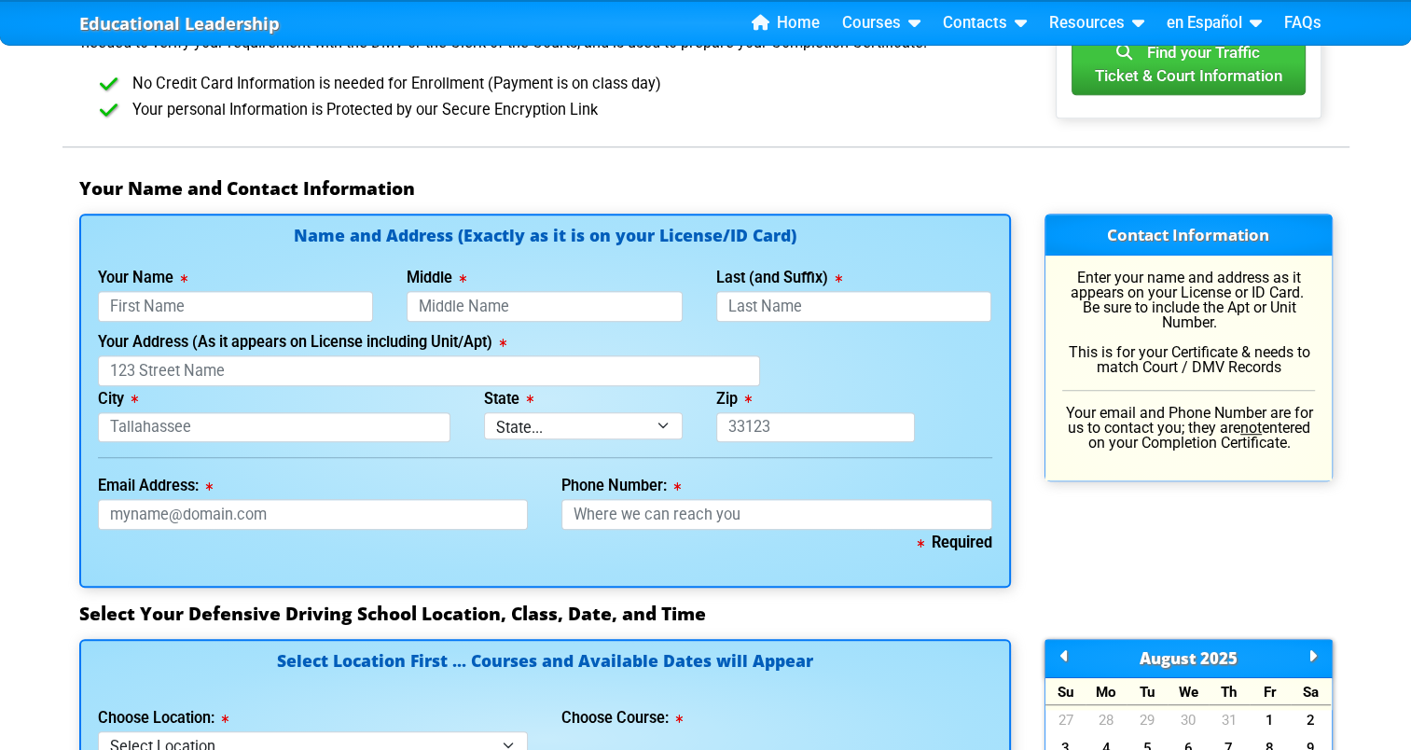
scroll to position [1119, 0]
click at [320, 293] on input "Your Name" at bounding box center [236, 306] width 276 height 31
type input "Alondra"
click at [791, 300] on input "Last (and Suffix)" at bounding box center [854, 306] width 276 height 31
type input "[PERSON_NAME]"
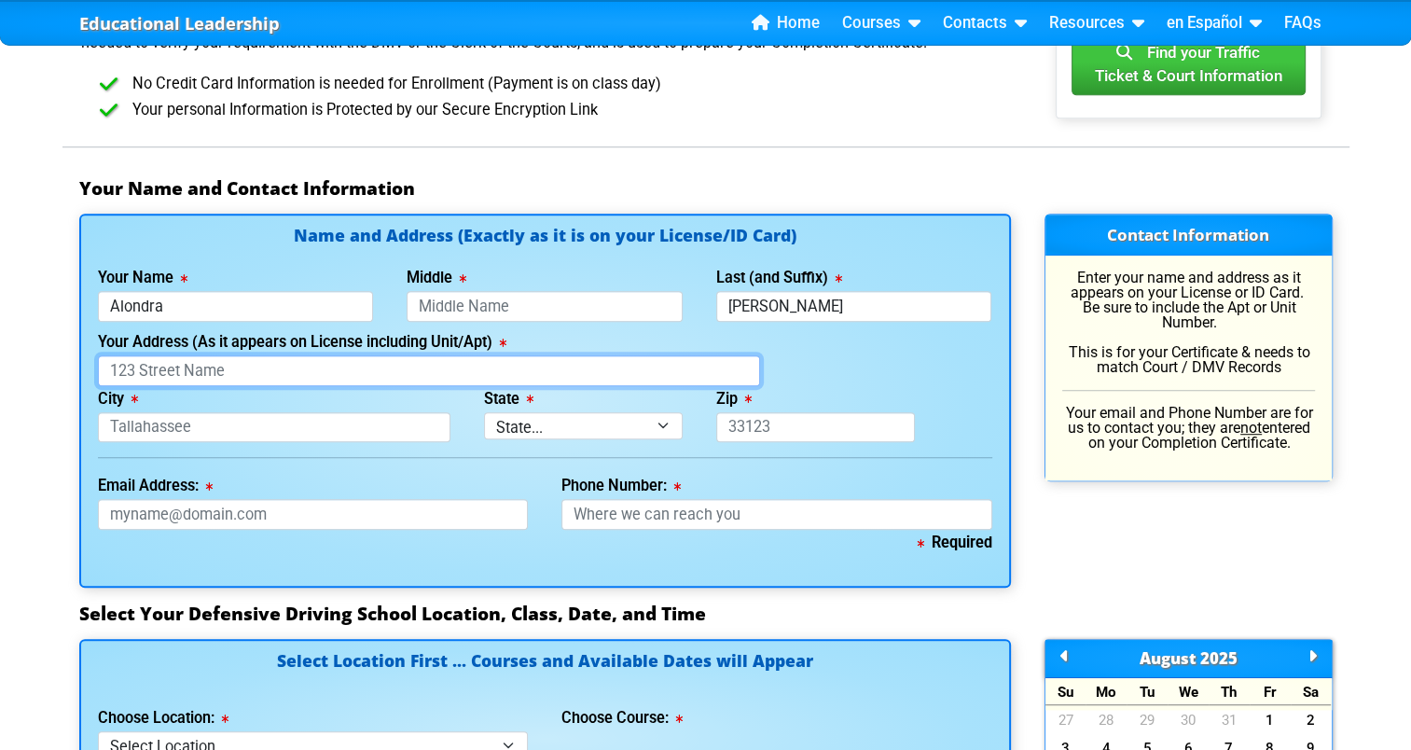
click at [491, 365] on input "Your Address (As it appears on License including Unit/Apt)" at bounding box center [429, 370] width 662 height 31
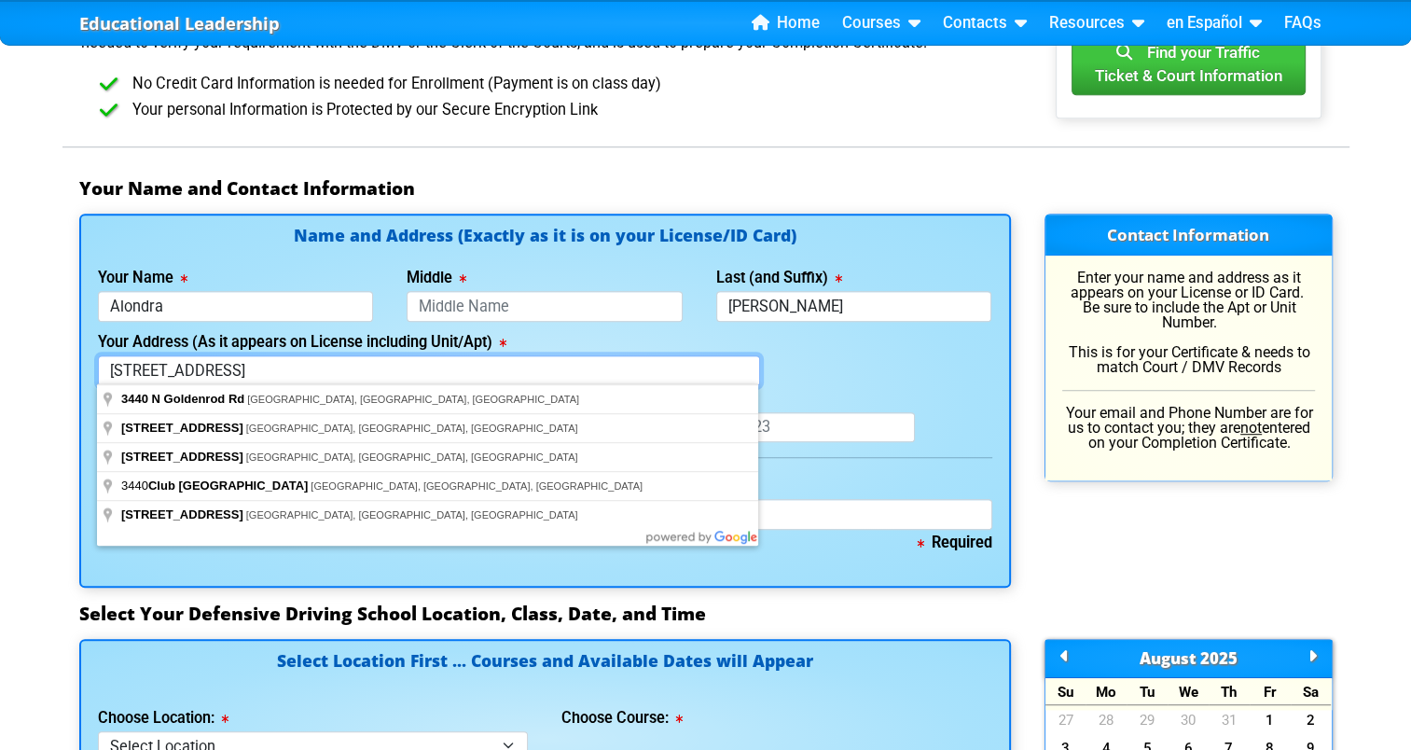
type input "[STREET_ADDRESS]"
click at [61, 389] on div "Educational Leadership Home Courses Certified Defensive Driving Courses 4-Hour …" at bounding box center [705, 584] width 1411 height 3406
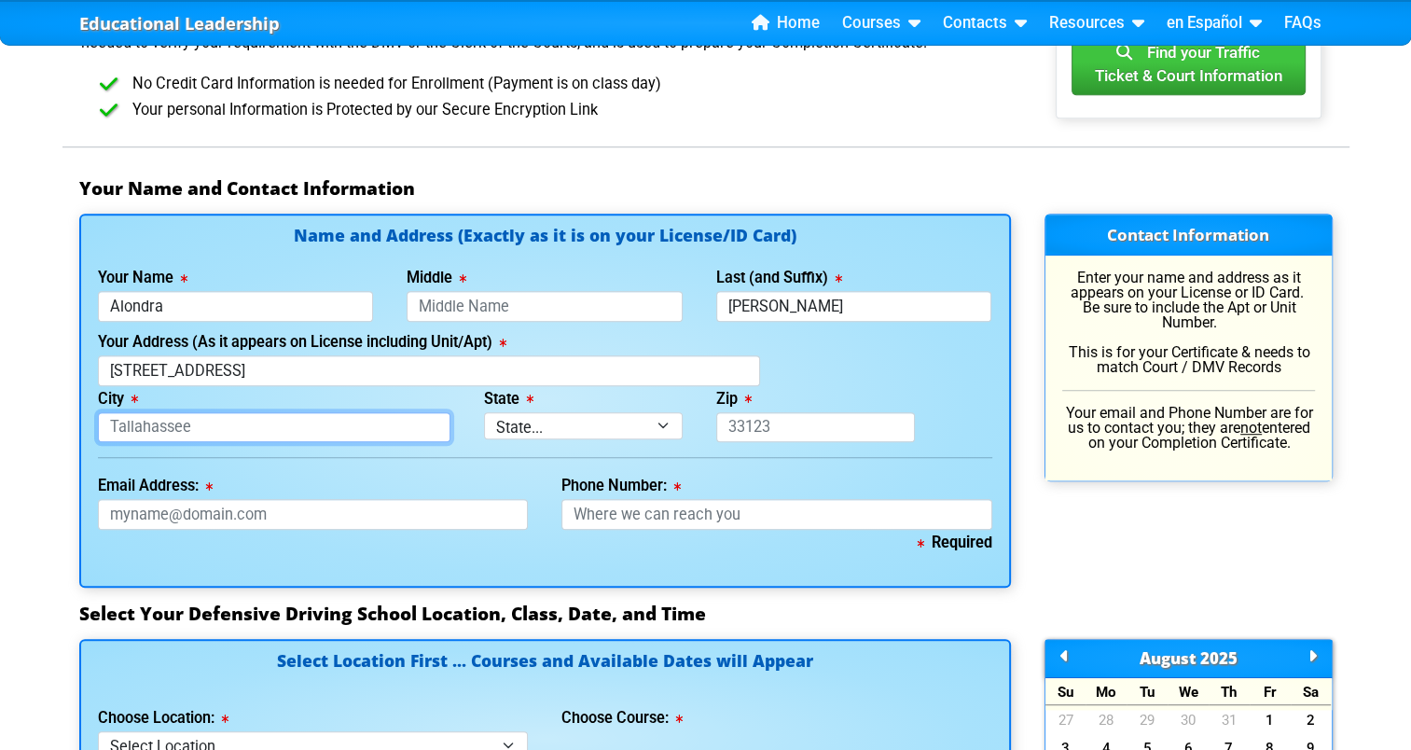
click at [324, 431] on input "City" at bounding box center [274, 427] width 353 height 31
type input "[GEOGRAPHIC_DATA]"
select select "{"fullName":"[US_STATE]","abbreviation":"FL","uniqueId":"1d559909-6cf0-4a4d-848…"
type input "32792"
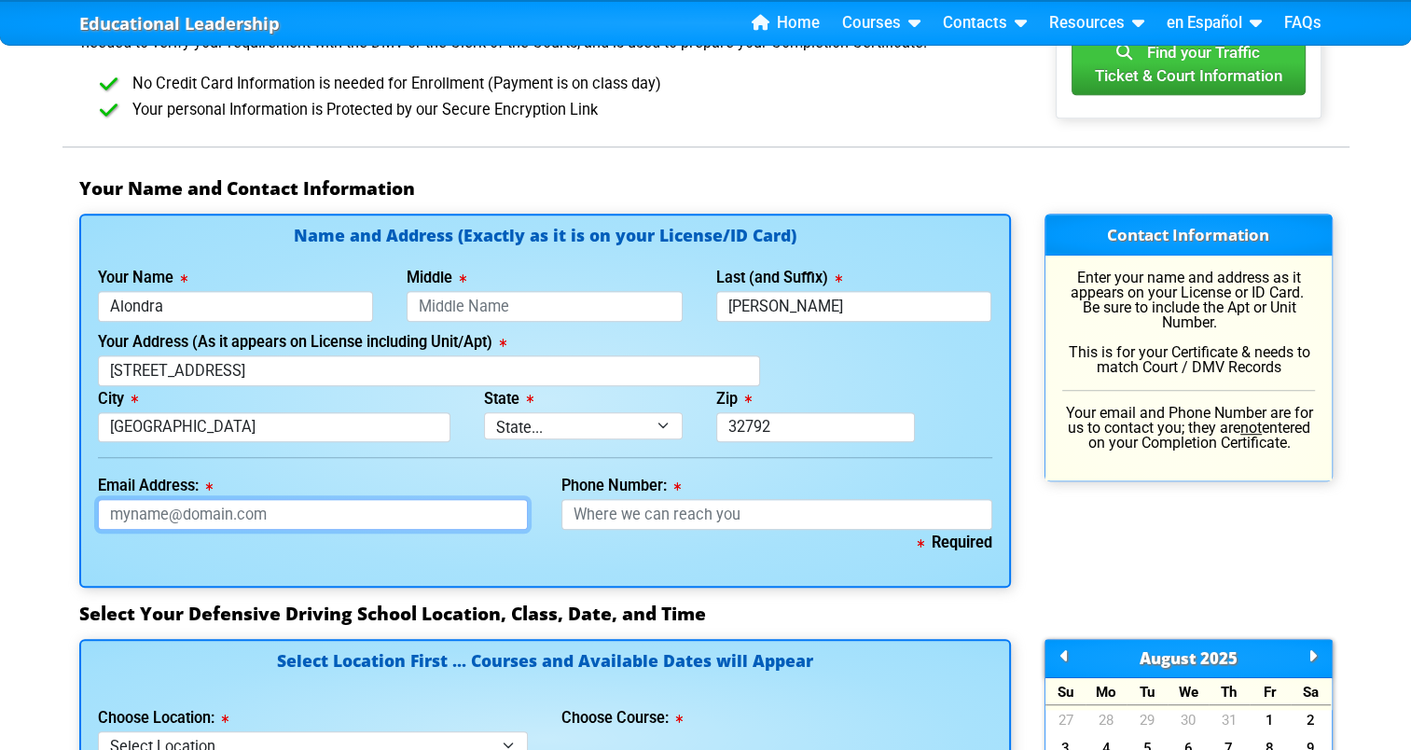
type input "[EMAIL_ADDRESS][DOMAIN_NAME]"
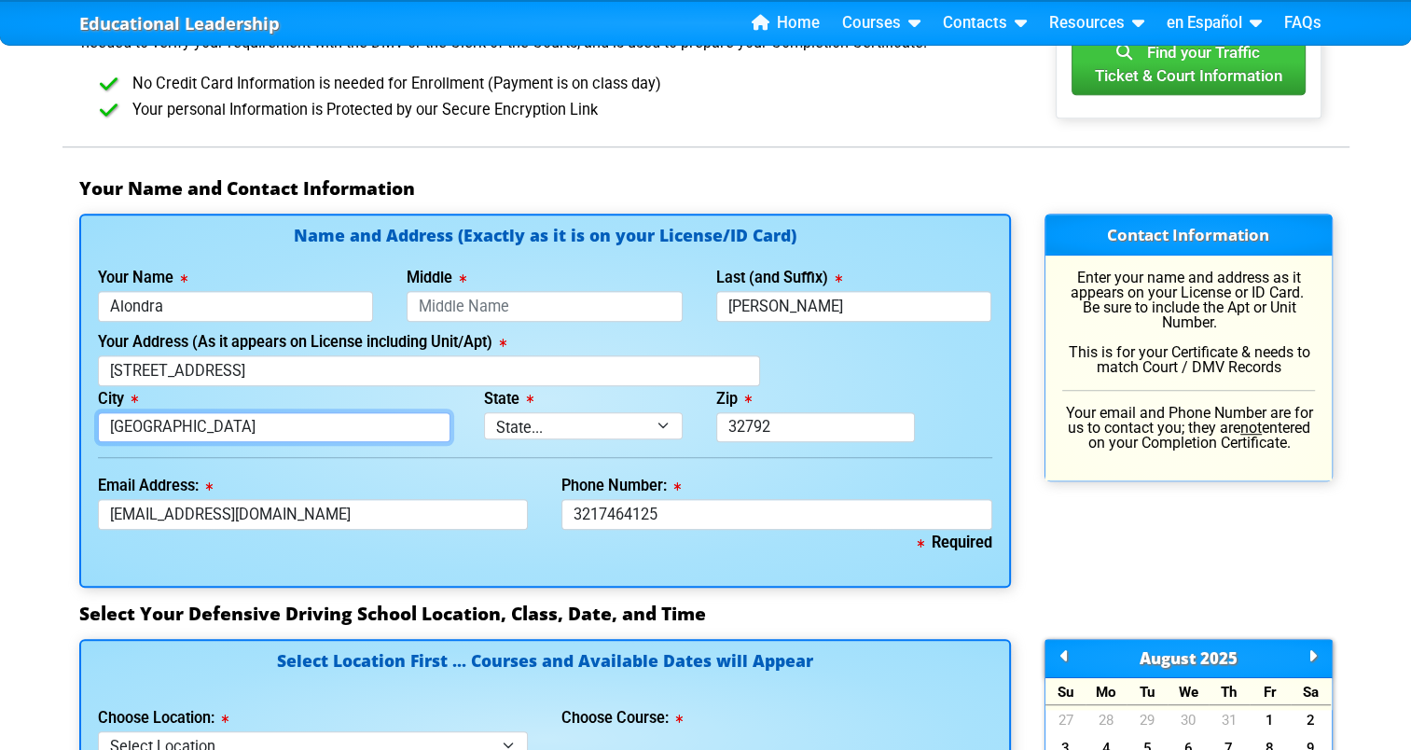
type input "[PHONE_NUMBER]"
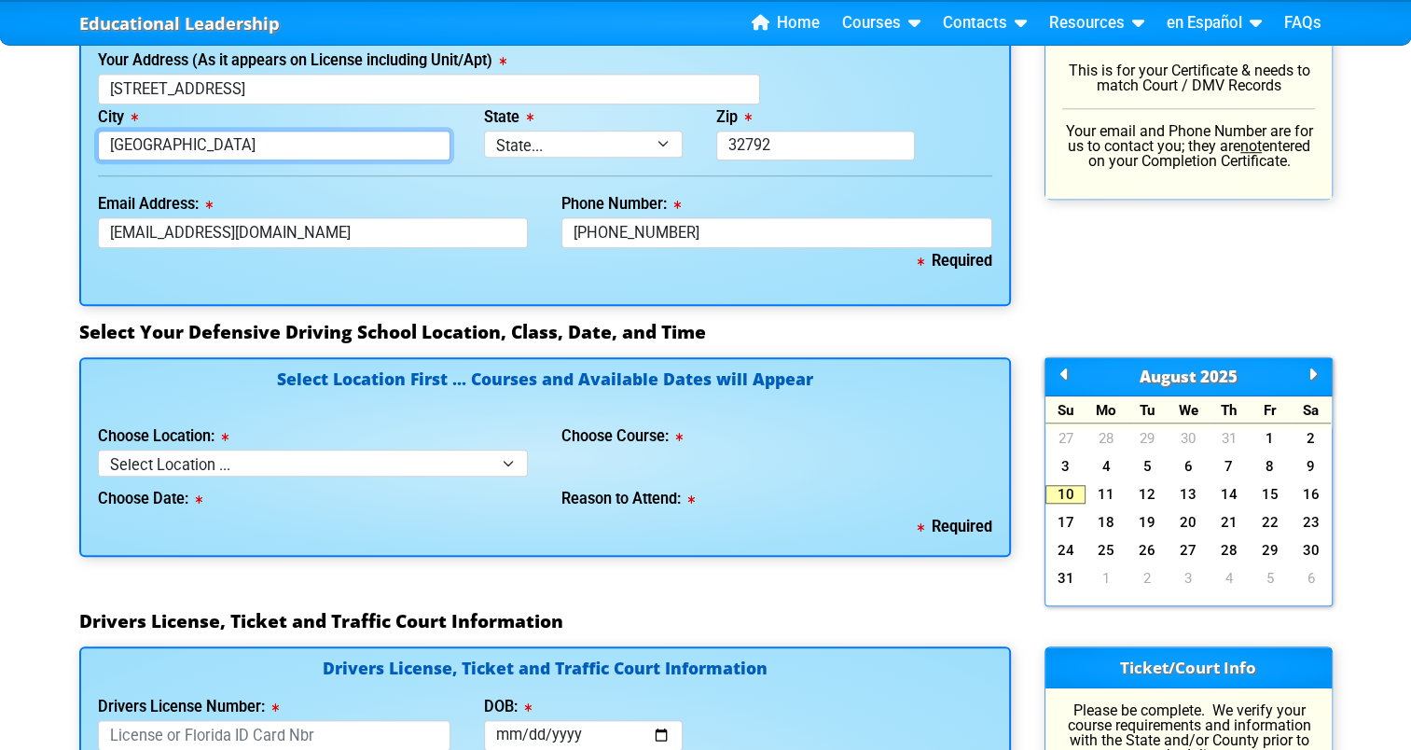
scroll to position [1402, 0]
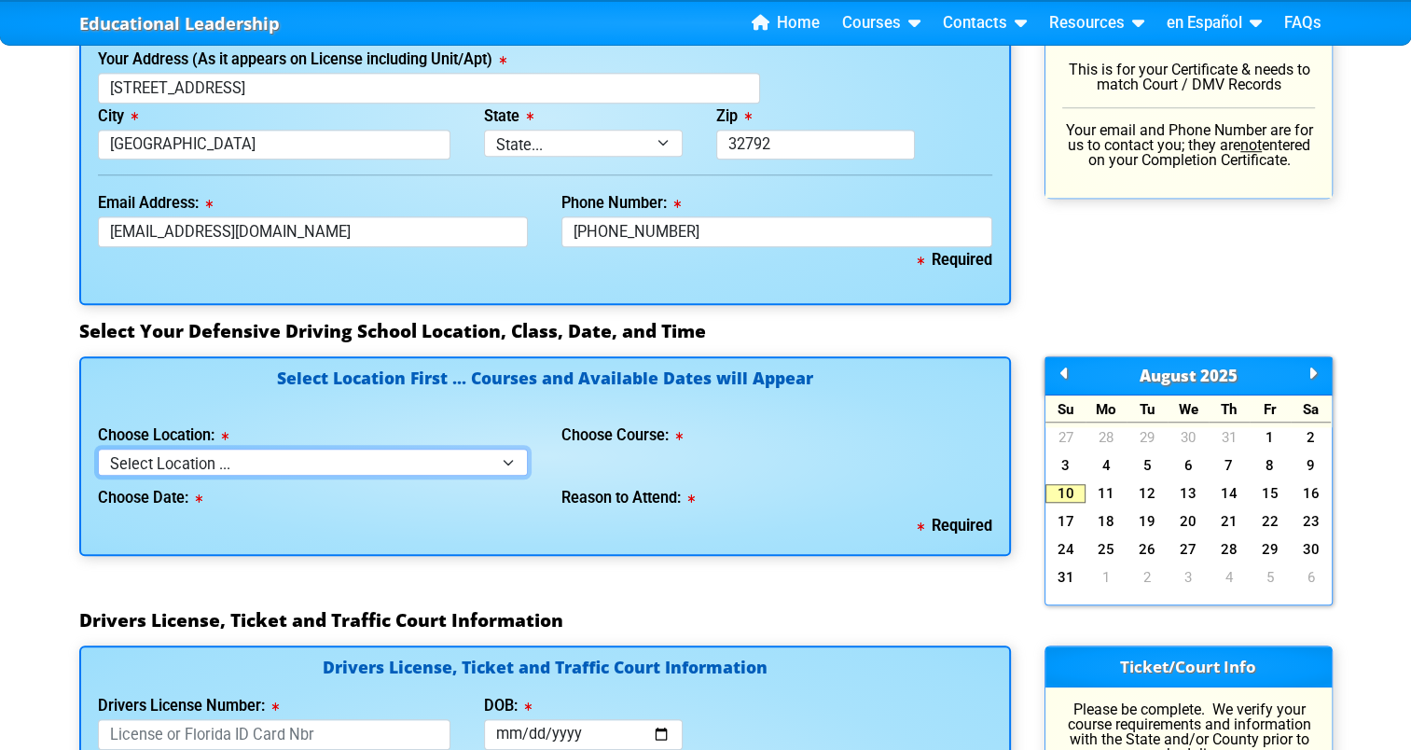
click at [430, 467] on select "Select Location ... Tampa Orlando Kissimmee [GEOGRAPHIC_DATA] - en español [GEO…" at bounding box center [313, 462] width 431 height 27
select select "3"
click at [98, 449] on select "Select Location ... Tampa Orlando Kissimmee [GEOGRAPHIC_DATA] - en español [GEO…" at bounding box center [313, 462] width 431 height 27
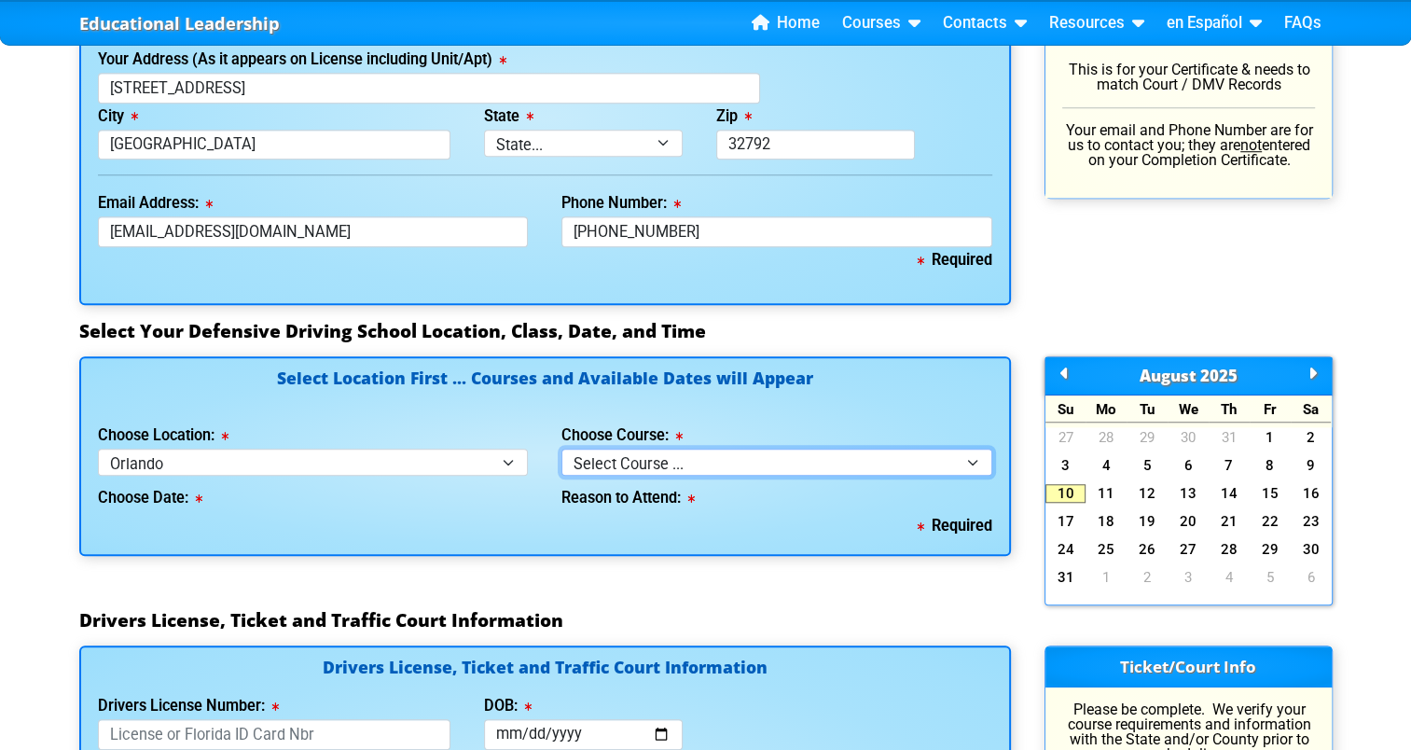
click at [624, 455] on select "Select Course ... 4 Hour Under 25 Class (STOP or Youthful Offender) 8 Hour Aggr…" at bounding box center [776, 462] width 431 height 27
select select "4"
click at [561, 449] on select "Select Course ... 4 Hour Under 25 Class (STOP or Youthful Offender) 8 Hour Aggr…" at bounding box center [776, 462] width 431 height 27
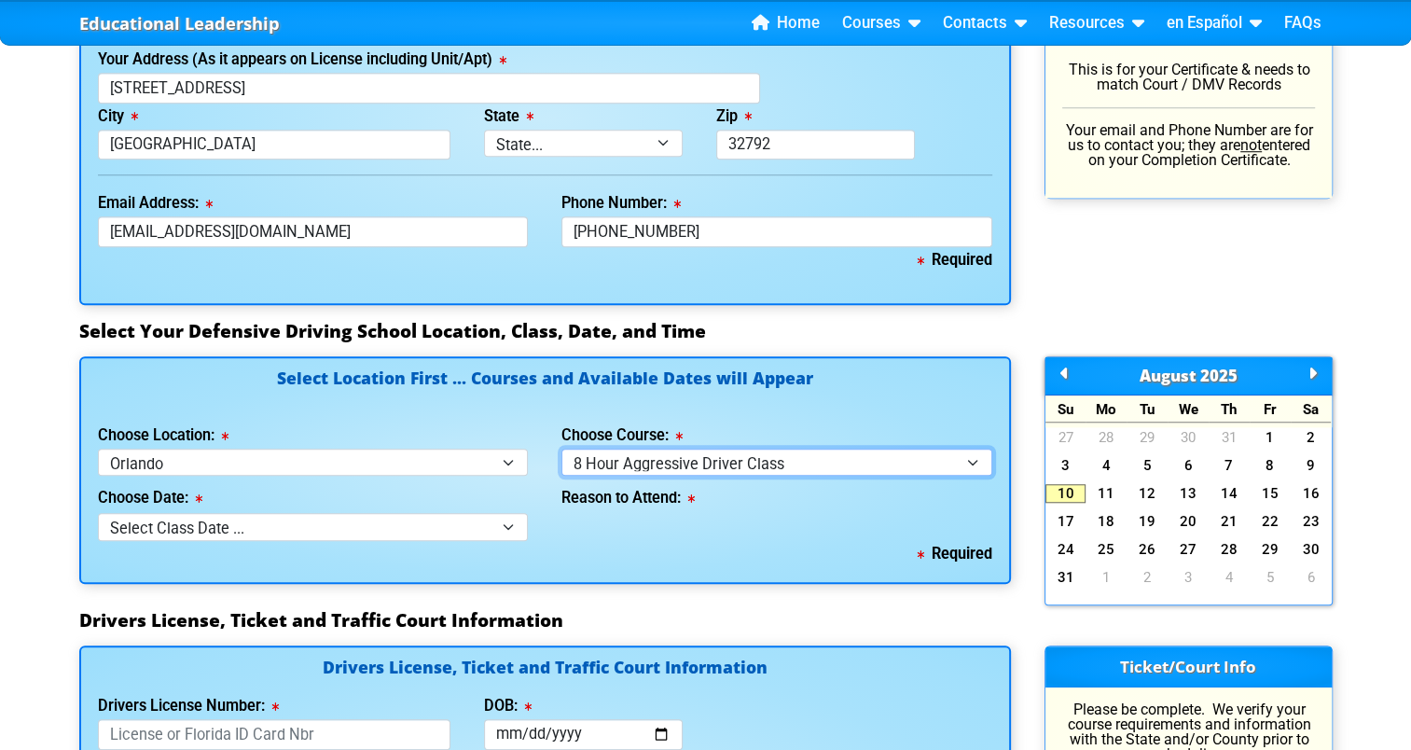
select select
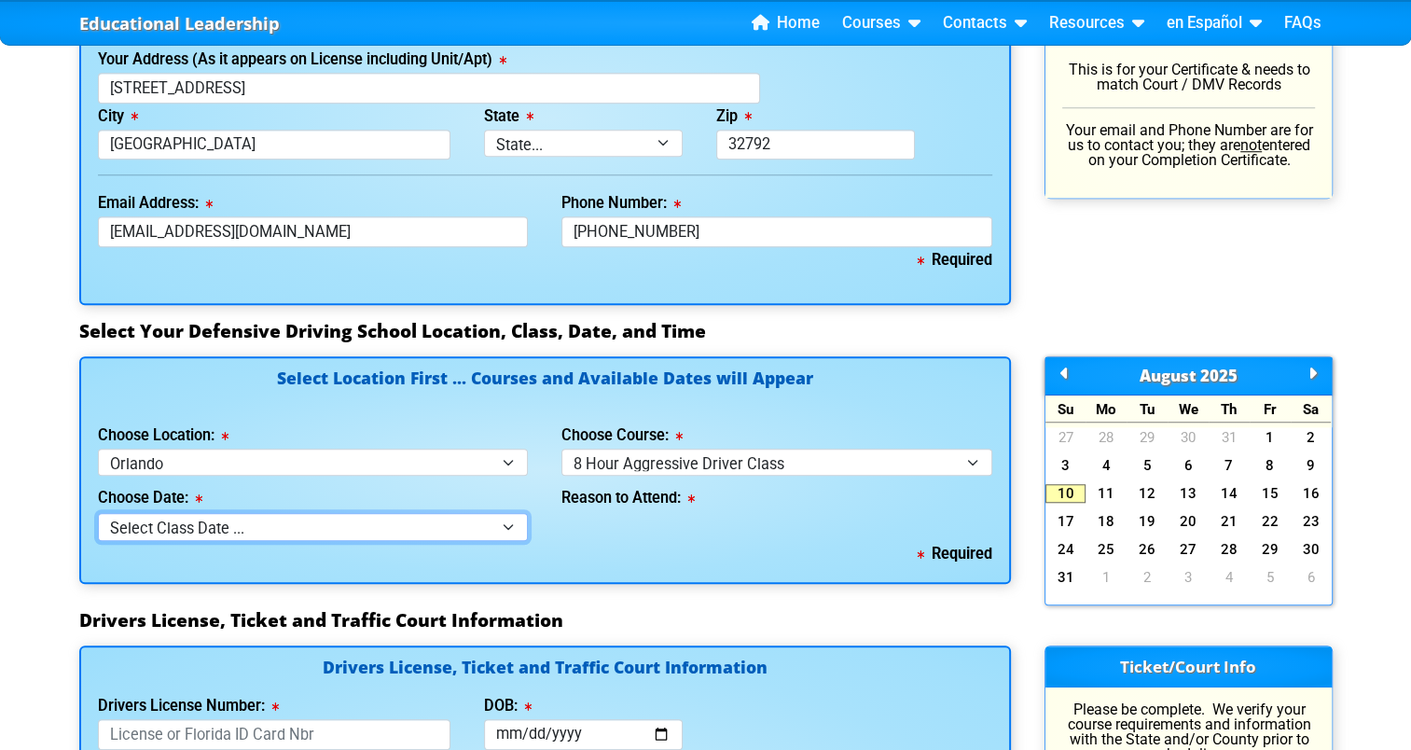
click at [477, 533] on select "Select Class Date ... [DATE] -- (Registration Closed - Class Full)" at bounding box center [313, 526] width 431 height 27
click at [491, 438] on div "Choose Location: Select Location ... Tampa Orlando Kissimmee [GEOGRAPHIC_DATA] …" at bounding box center [313, 448] width 431 height 53
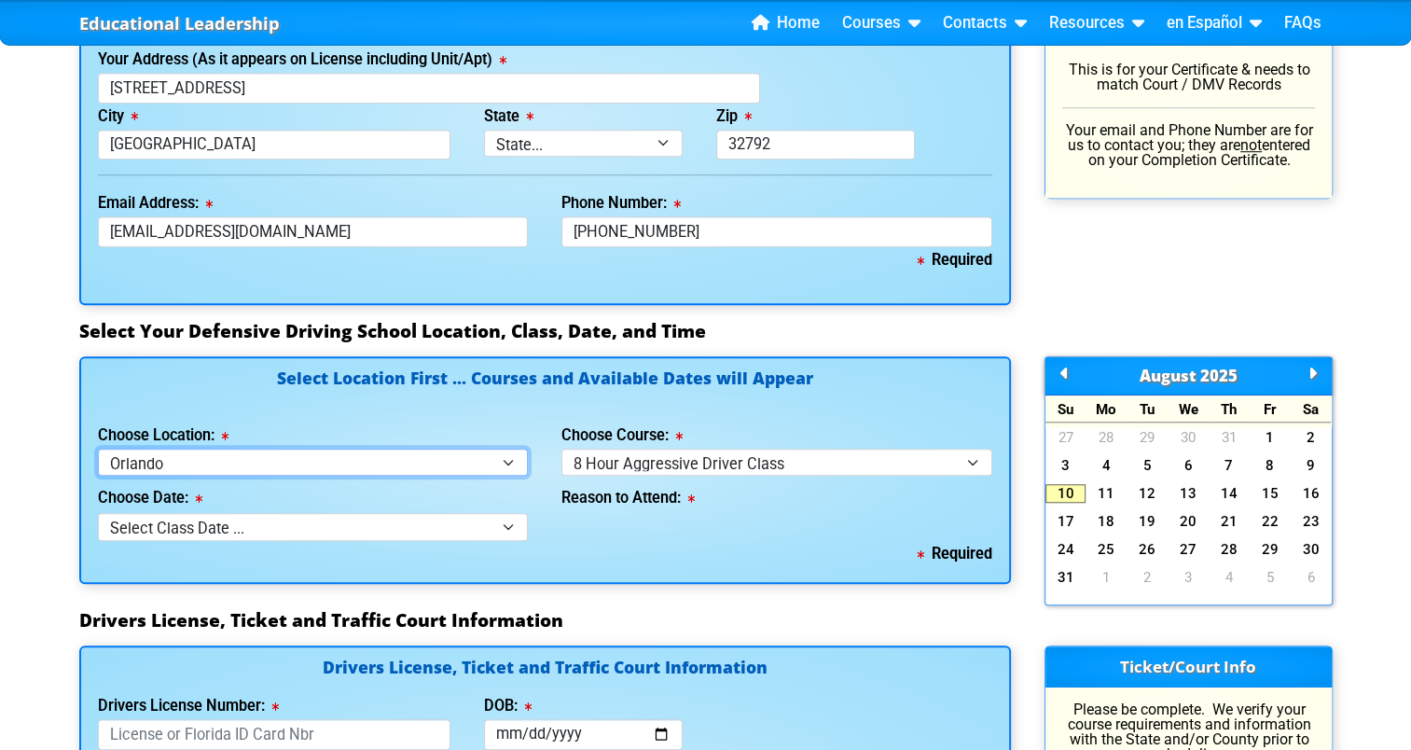
click at [484, 453] on select "Select Location ... Tampa Orlando Kissimmee [GEOGRAPHIC_DATA] - en español [GEO…" at bounding box center [313, 462] width 431 height 27
select select "4"
click at [98, 449] on select "Select Location ... Tampa Orlando Kissimmee [GEOGRAPHIC_DATA] - en español [GEO…" at bounding box center [313, 462] width 431 height 27
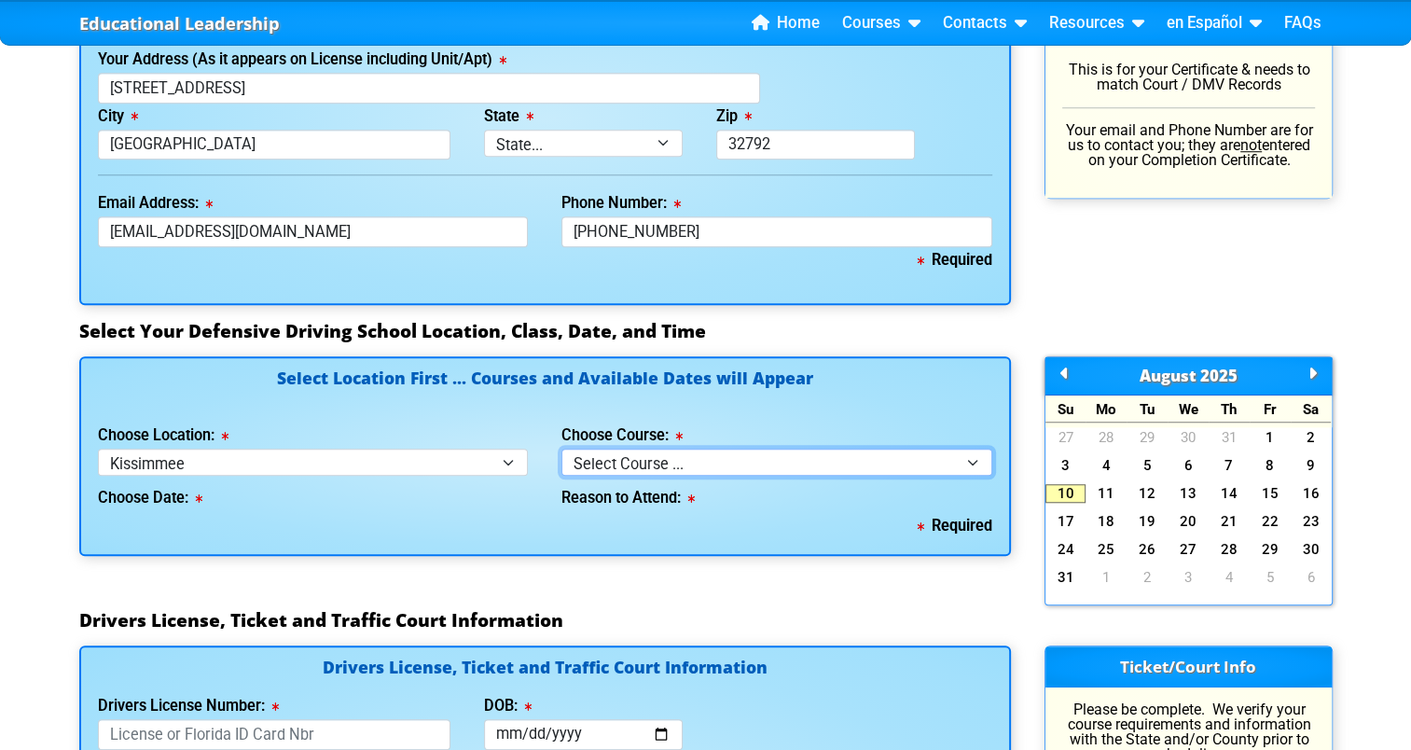
click at [630, 463] on select "Select Course ... 4 Hour BDI Class (Basic Course & TCAC) 4 Hour Under 25 Class …" at bounding box center [776, 462] width 431 height 27
select select "4"
click at [561, 449] on select "Select Course ... 4 Hour BDI Class (Basic Course & TCAC) 4 Hour Under 25 Class …" at bounding box center [776, 462] width 431 height 27
select select
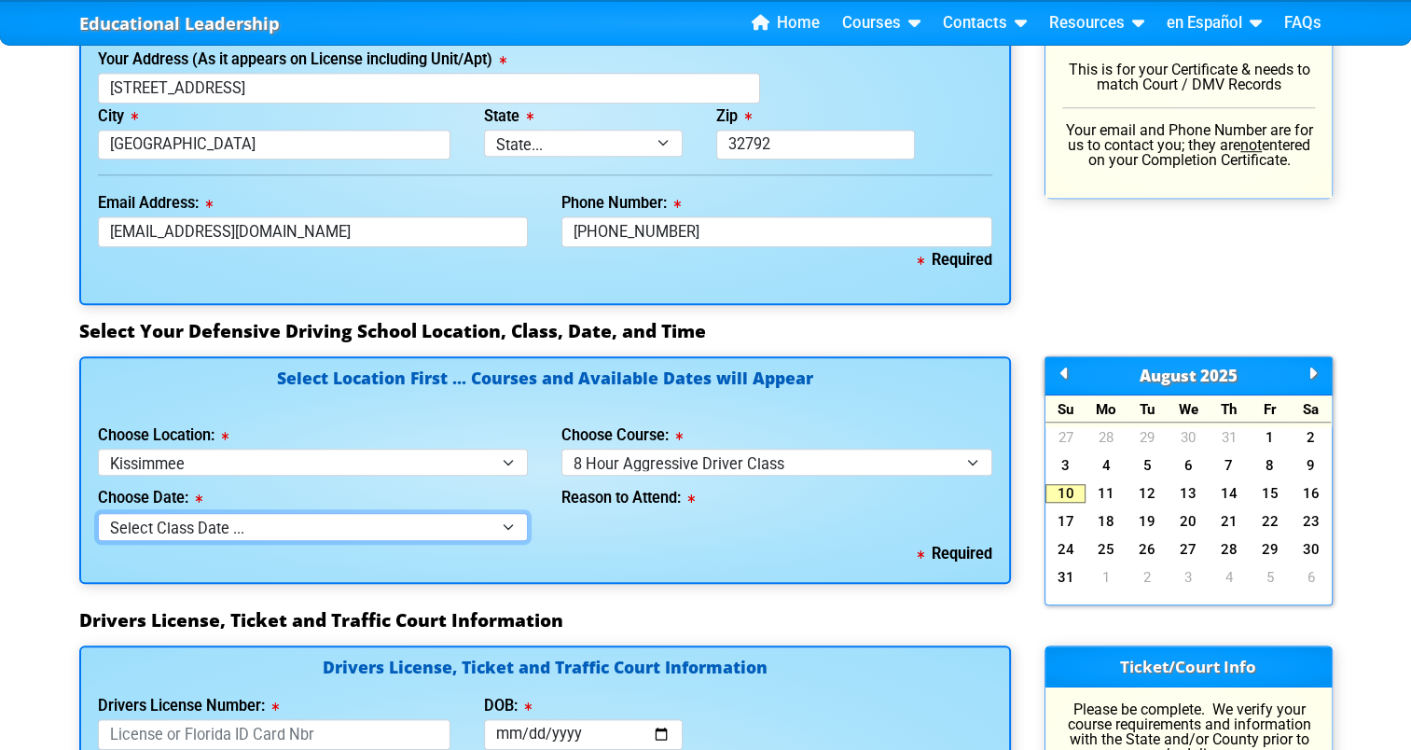
click at [445, 528] on select "Select Class Date ... [DATE] -- (Registration Closed)" at bounding box center [313, 526] width 431 height 27
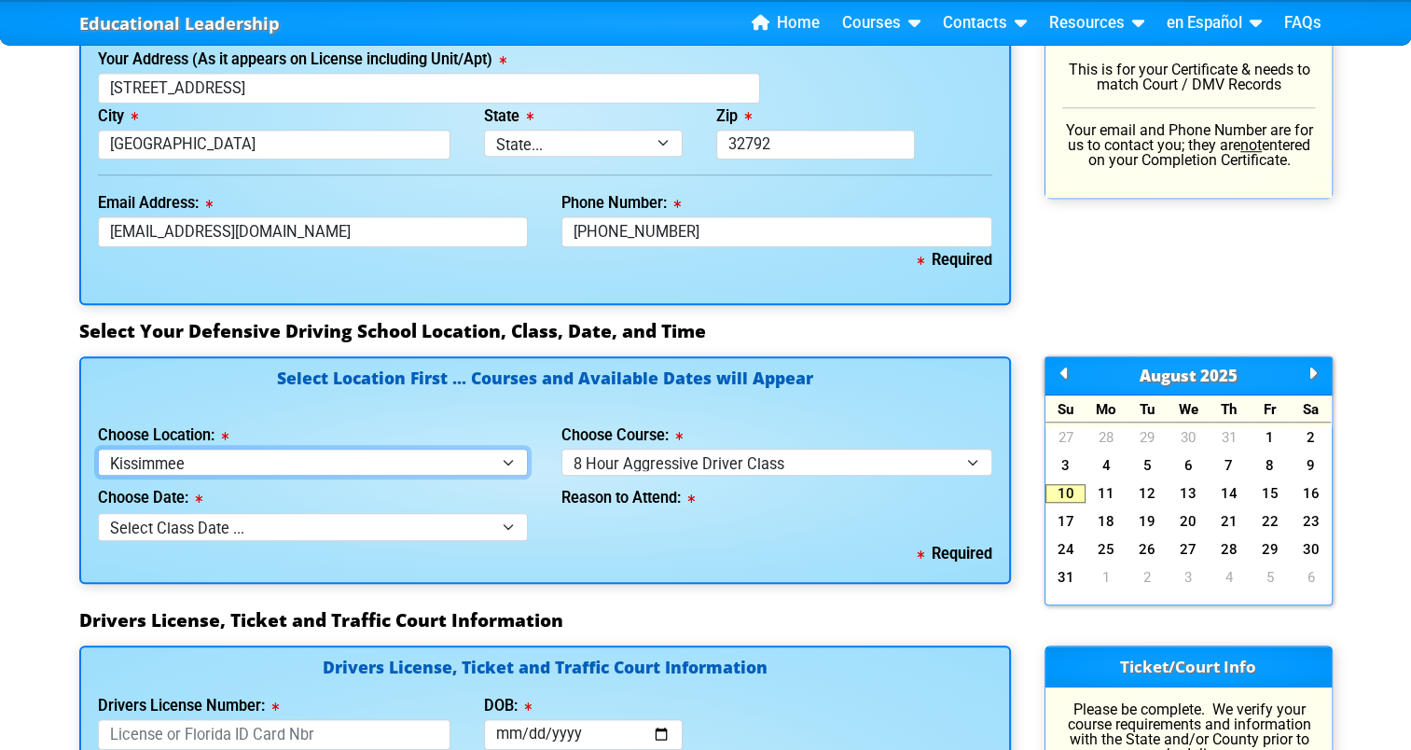
click at [473, 451] on select "Select Location ... Tampa Orlando Kissimmee [GEOGRAPHIC_DATA] - en español [GEO…" at bounding box center [313, 462] width 431 height 27
select select "2"
click at [98, 449] on select "Select Location ... Tampa Orlando Kissimmee [GEOGRAPHIC_DATA] - en español [GEO…" at bounding box center [313, 462] width 431 height 27
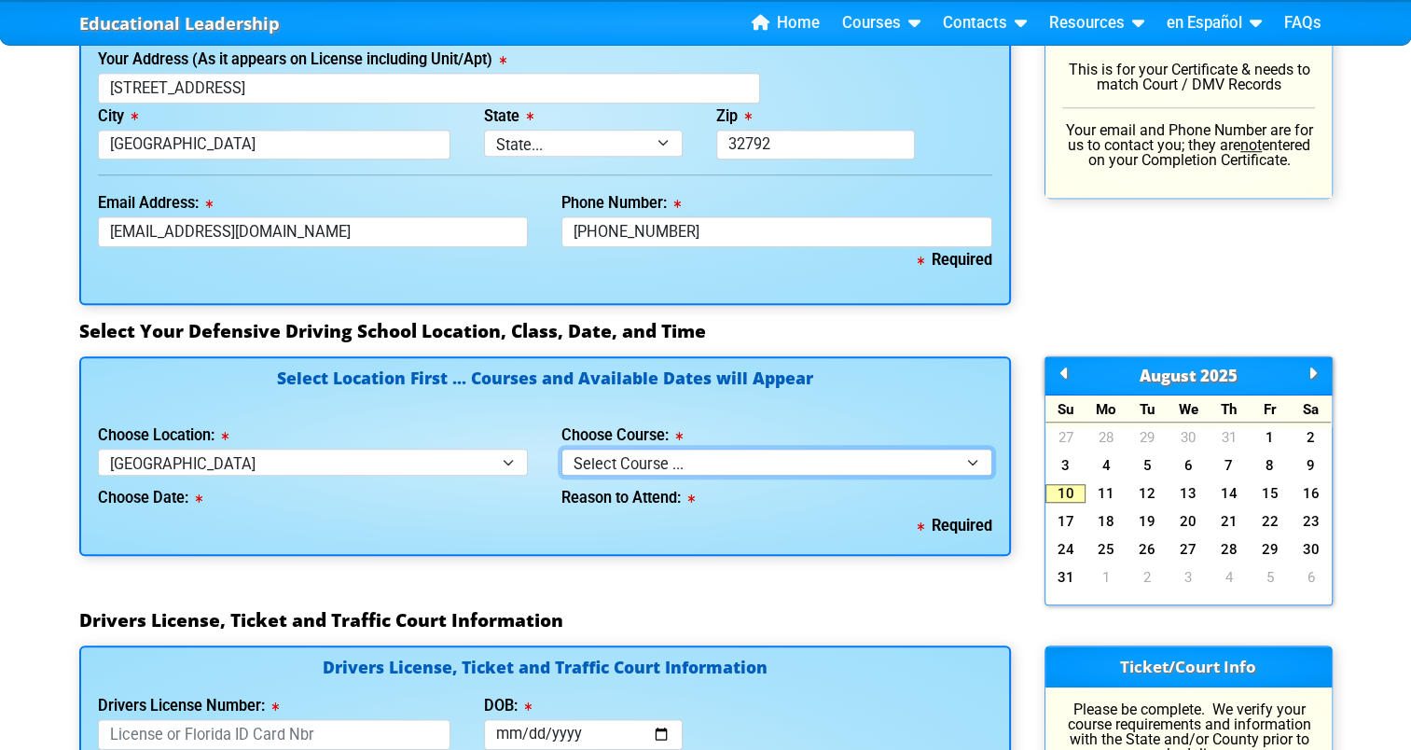
click at [637, 471] on select "Select Course ... 4 Hour BDI Class (Basic Course & TCAC) 4 Hour Under 25 Class …" at bounding box center [776, 462] width 431 height 27
select select "4"
click at [561, 449] on select "Select Course ... 4 Hour BDI Class (Basic Course & TCAC) 4 Hour Under 25 Class …" at bounding box center [776, 462] width 431 height 27
select select
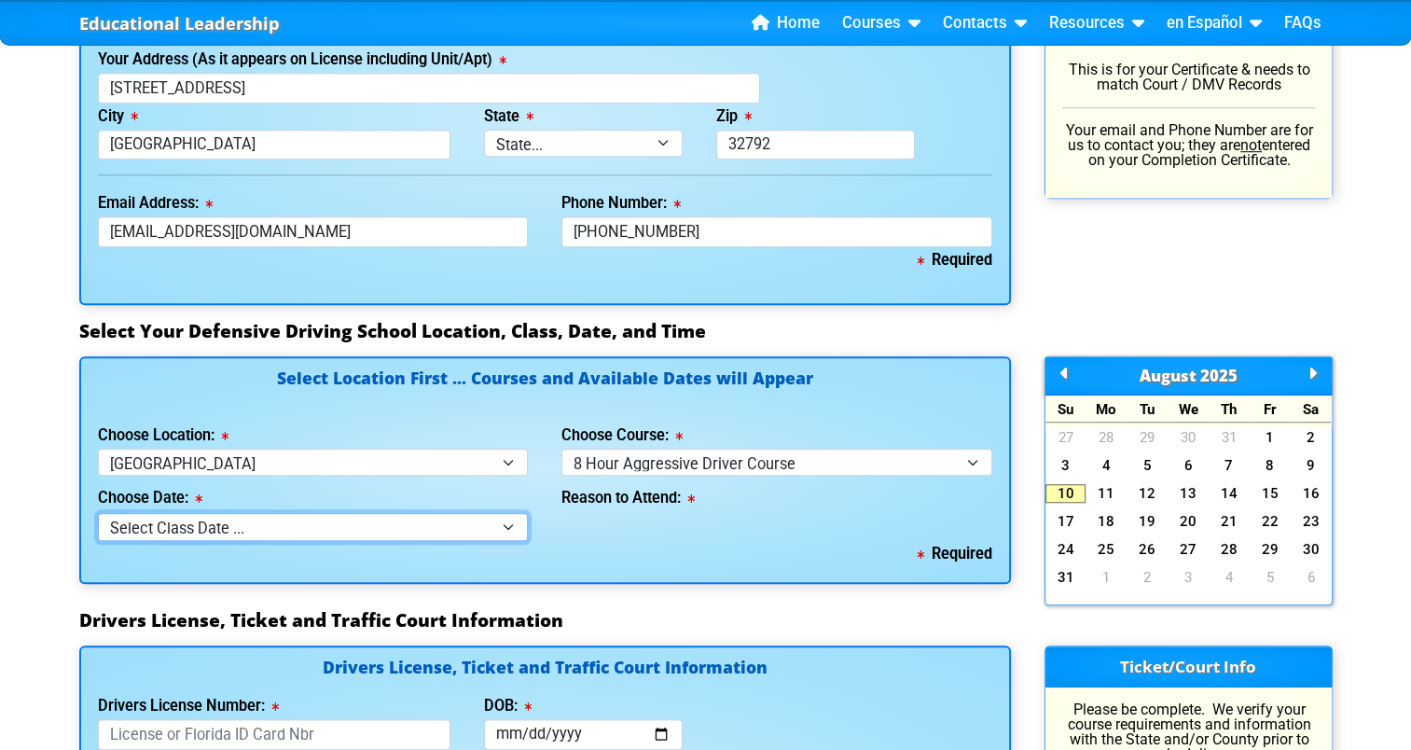
click at [391, 519] on select "Select Class Date ... [DATE] -- (Closed - Class Full) [DATE] -- (Closed - Class…" at bounding box center [313, 526] width 431 height 27
click at [393, 584] on div "Select Location First ... Courses and Available Dates will Appear Choose Locati…" at bounding box center [544, 482] width 965 height 253
click at [448, 522] on select "Select Class Date ... [DATE] -- (Closed - Class Full) [DATE] -- (Closed - Class…" at bounding box center [313, 526] width 431 height 27
click at [1266, 569] on link "5" at bounding box center [1270, 577] width 41 height 19
click at [888, 571] on div "Select Location First ... Courses and Available Dates will Appear Choose Locati…" at bounding box center [545, 470] width 932 height 228
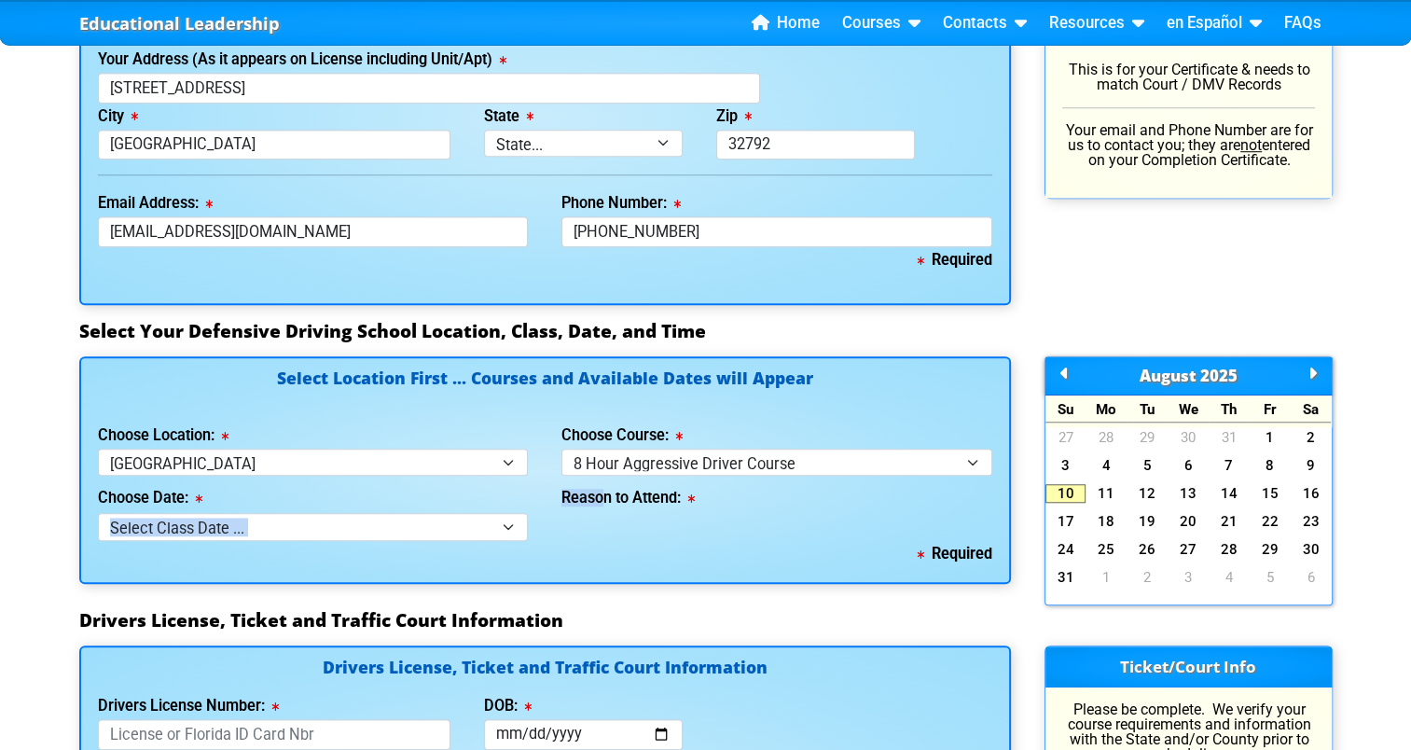
drag, startPoint x: 606, startPoint y: 486, endPoint x: 487, endPoint y: 530, distance: 127.2
click at [487, 530] on div "Choose Date: Select Class Date ... [DATE] -- (Closed - Class Full) [DATE] -- (C…" at bounding box center [545, 508] width 928 height 64
drag, startPoint x: 487, startPoint y: 530, endPoint x: 467, endPoint y: 524, distance: 20.4
click at [467, 524] on select "Select Class Date ... [DATE] -- (Closed - Class Full) [DATE] -- (Closed - Class…" at bounding box center [313, 526] width 431 height 27
click at [568, 518] on div "Reason to Attend:" at bounding box center [777, 508] width 464 height 64
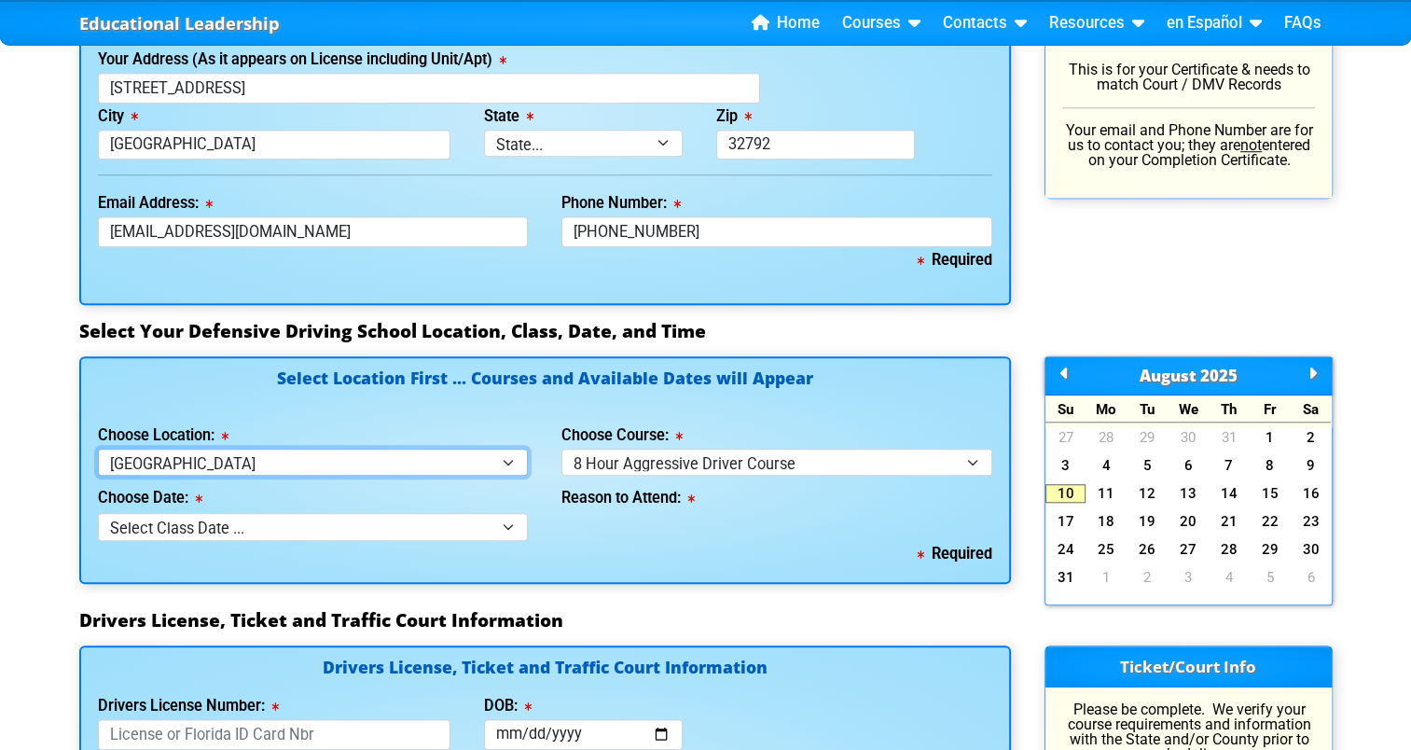
click at [444, 449] on select "Select Location ... Tampa Orlando Kissimmee [GEOGRAPHIC_DATA] - en español [GEO…" at bounding box center [313, 462] width 431 height 27
select select "8"
click at [98, 449] on select "Select Location ... Tampa Orlando Kissimmee [GEOGRAPHIC_DATA] - en español [GEO…" at bounding box center [313, 462] width 431 height 27
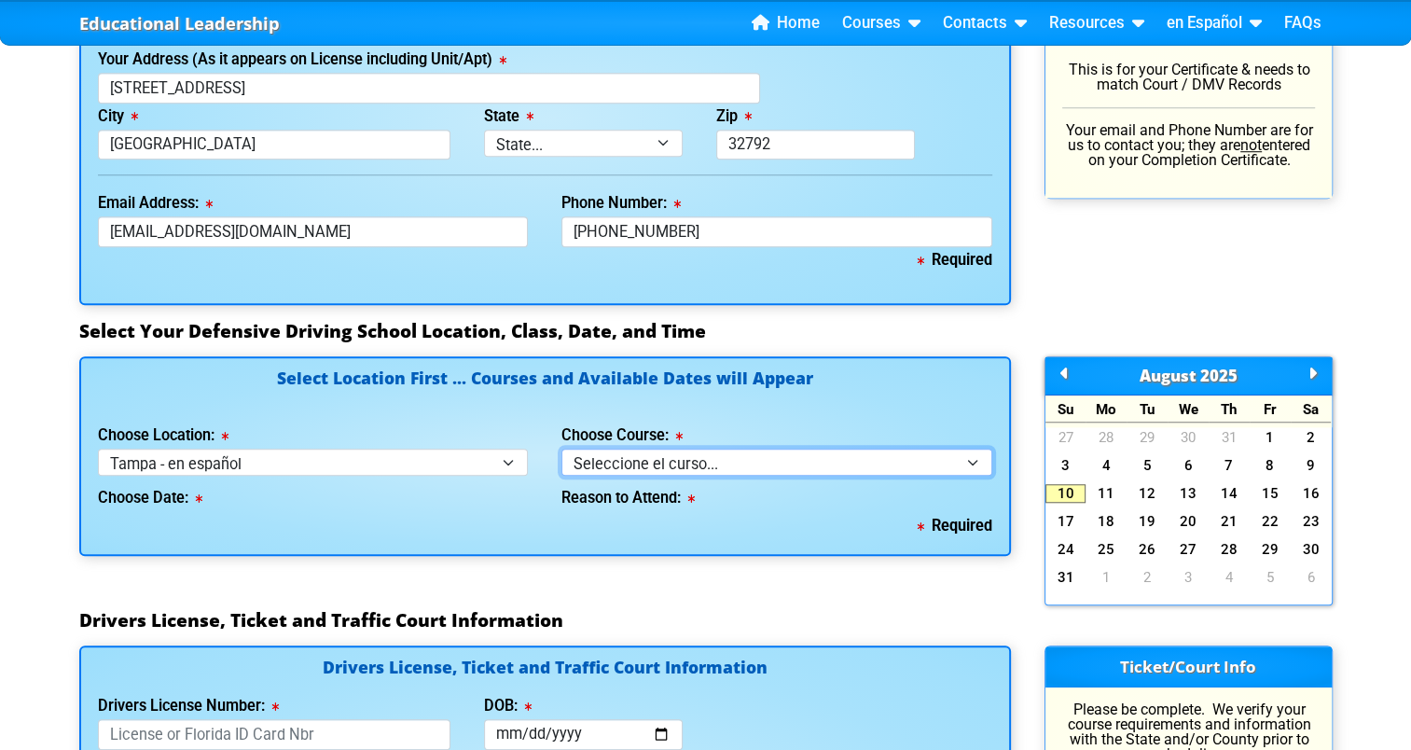
click at [659, 453] on select "Seleccione el curso... Clase de BDI de 4 horas (Curso básico y TCAC) Clase de 4…" at bounding box center [776, 462] width 431 height 27
select select "4"
click at [561, 449] on select "Seleccione el curso... Clase de BDI de 4 horas (Curso básico y TCAC) Clase de 4…" at bounding box center [776, 462] width 431 height 27
select select
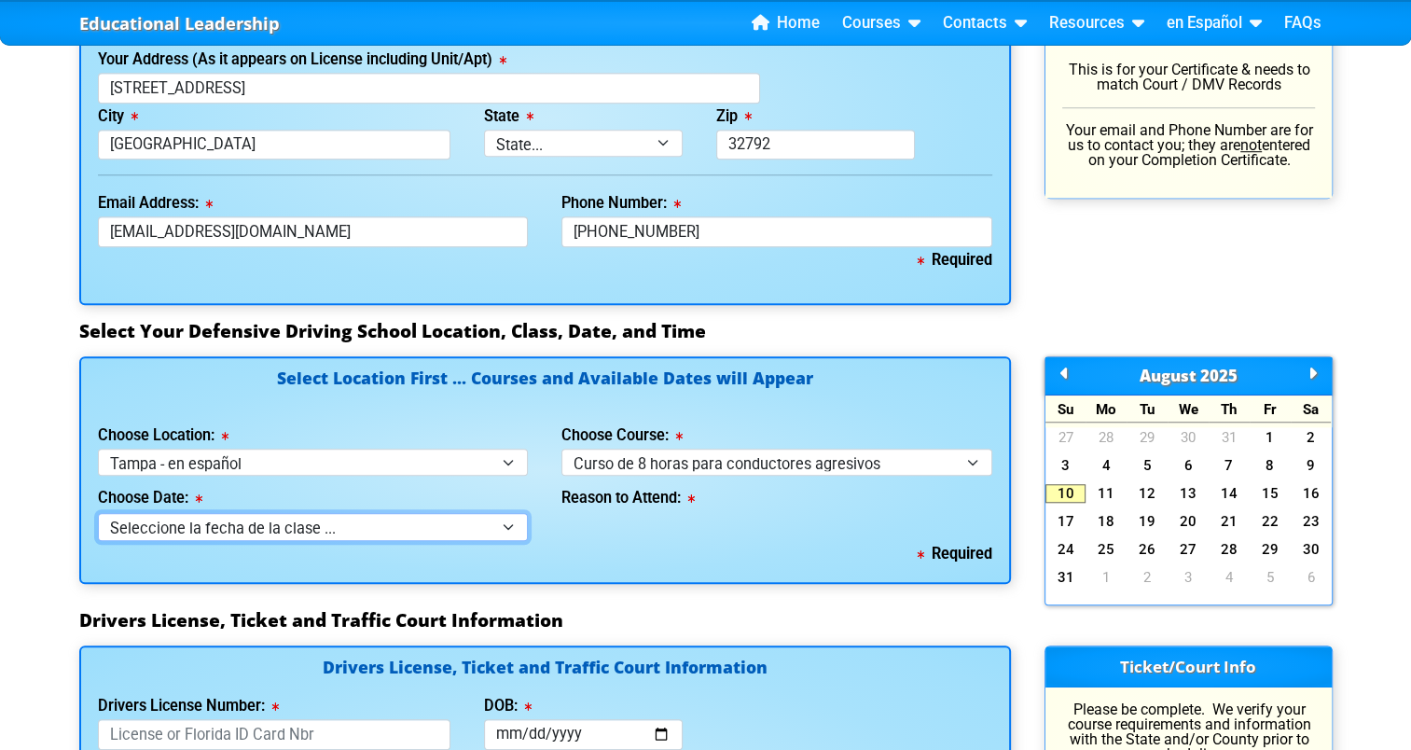
click at [475, 528] on select "Seleccione la fecha de la clase ... 20 [PERSON_NAME] -- (Miércoles de 9:30am-6:…" at bounding box center [313, 526] width 431 height 27
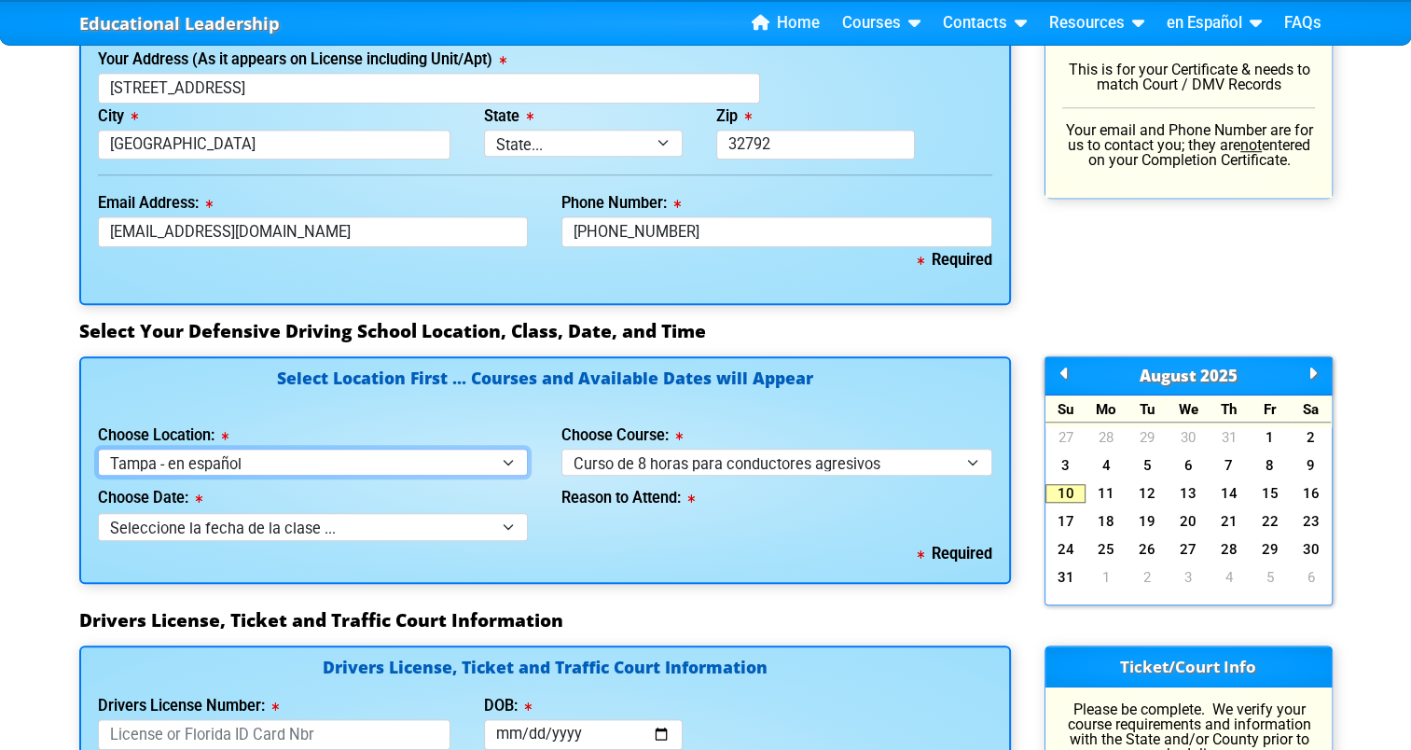
click at [504, 463] on select "Select Location ... Tampa Orlando Kissimmee [GEOGRAPHIC_DATA] - en español [GEO…" at bounding box center [313, 462] width 431 height 27
select select "7"
click at [98, 449] on select "Select Location ... Tampa Orlando Kissimmee [GEOGRAPHIC_DATA] - en español [GEO…" at bounding box center [313, 462] width 431 height 27
select select
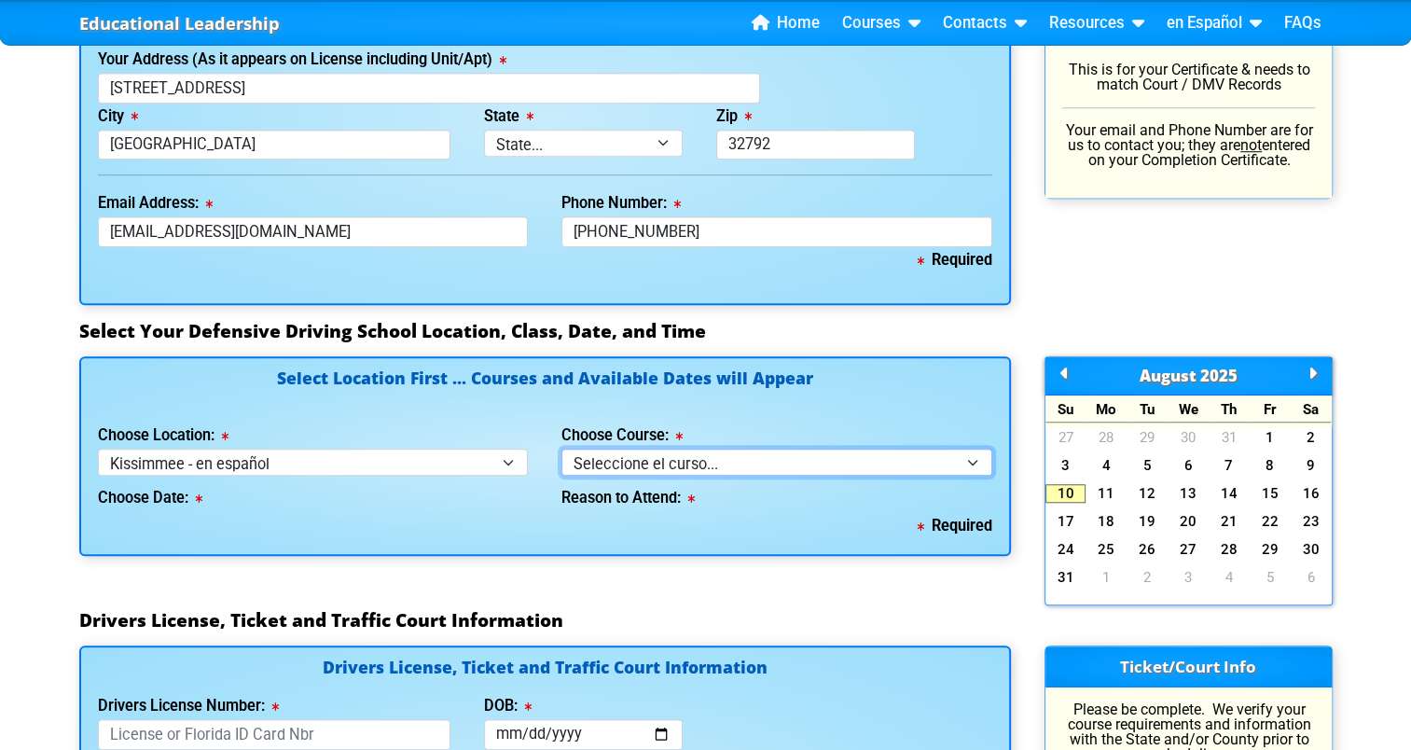
click at [684, 458] on select "Seleccione el curso... Clase de BDI de 4 horas (Curso básico y TCAC) Clase de 4…" at bounding box center [776, 462] width 431 height 27
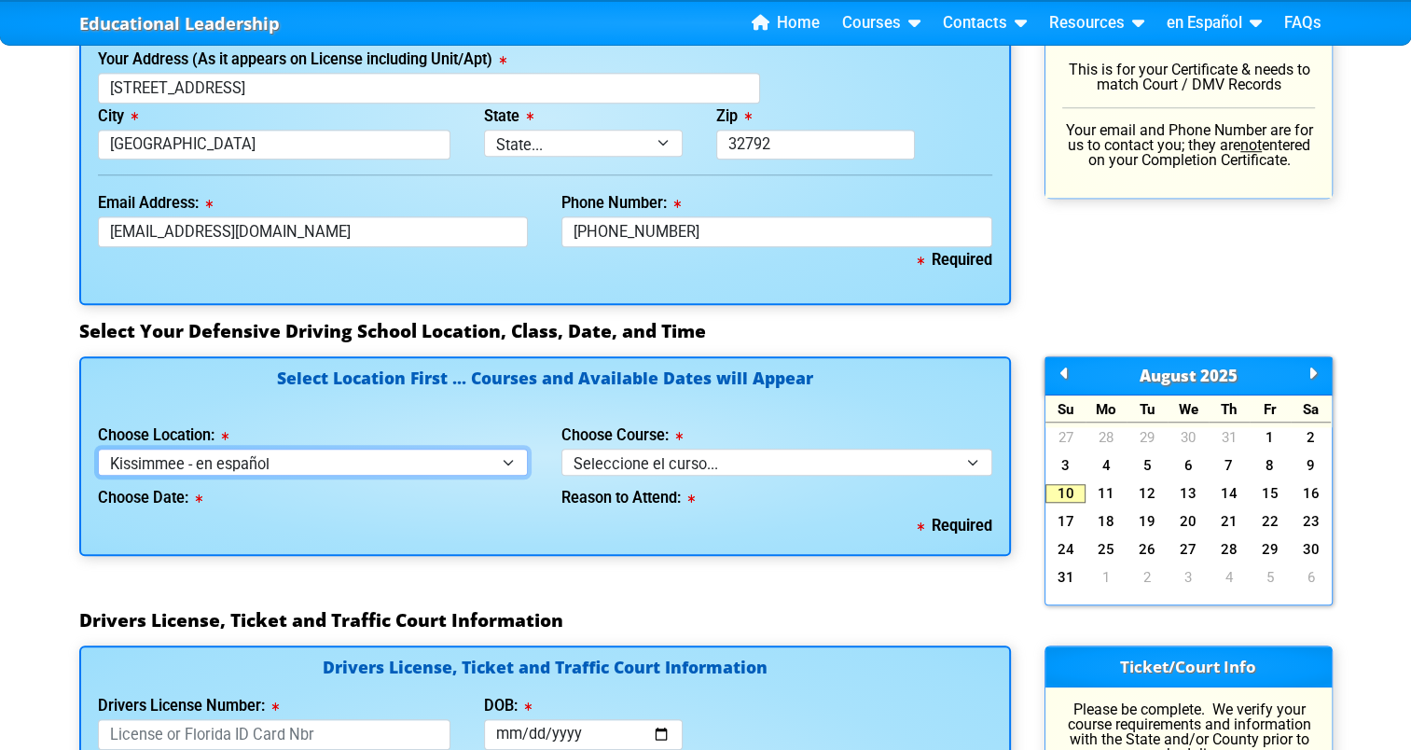
click at [459, 460] on select "Select Location ... Tampa Orlando Kissimmee [GEOGRAPHIC_DATA] - en español [GEO…" at bounding box center [313, 462] width 431 height 27
select select "6"
click at [98, 449] on select "Select Location ... Tampa Orlando Kissimmee [GEOGRAPHIC_DATA] - en español [GEO…" at bounding box center [313, 462] width 431 height 27
select select
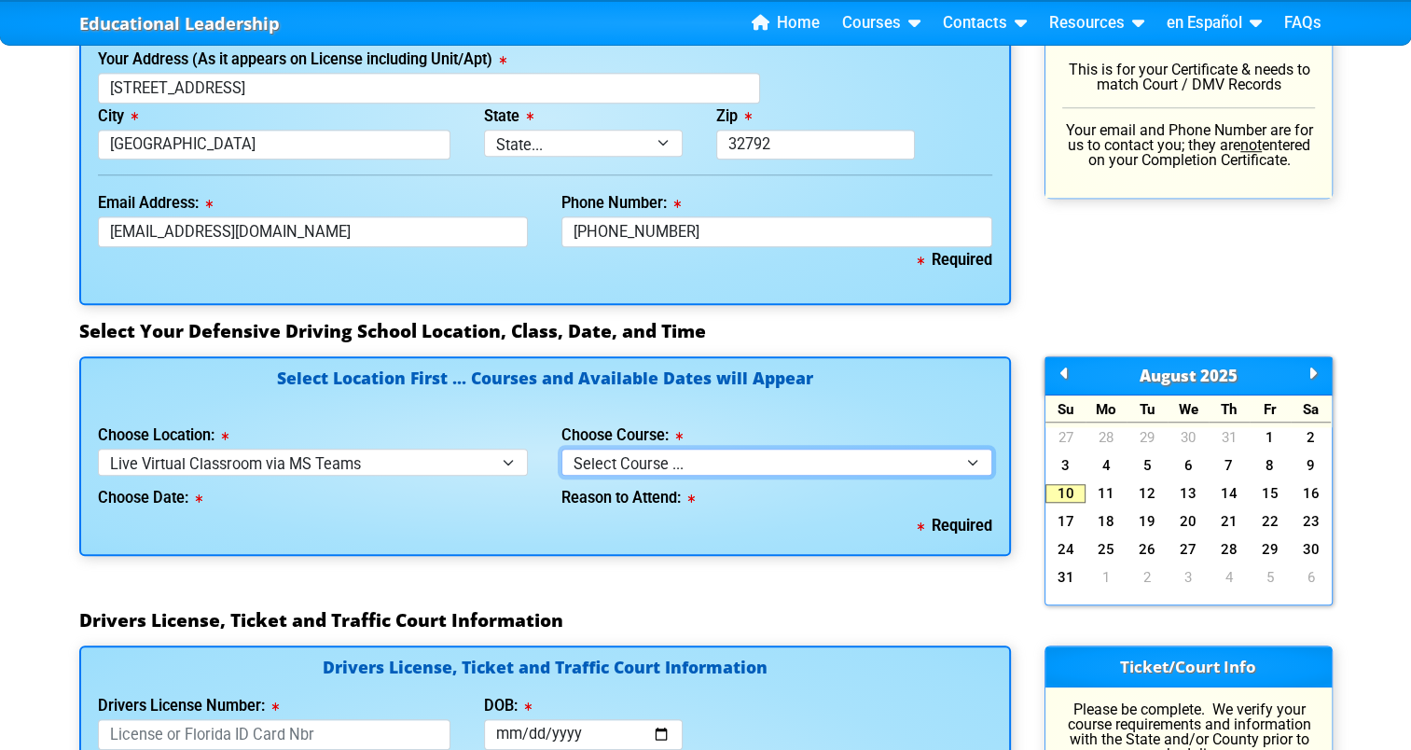
click at [679, 453] on select "Select Course ... 4 Hour Under 25 Class (STOP or Youthful Offender)" at bounding box center [776, 462] width 431 height 27
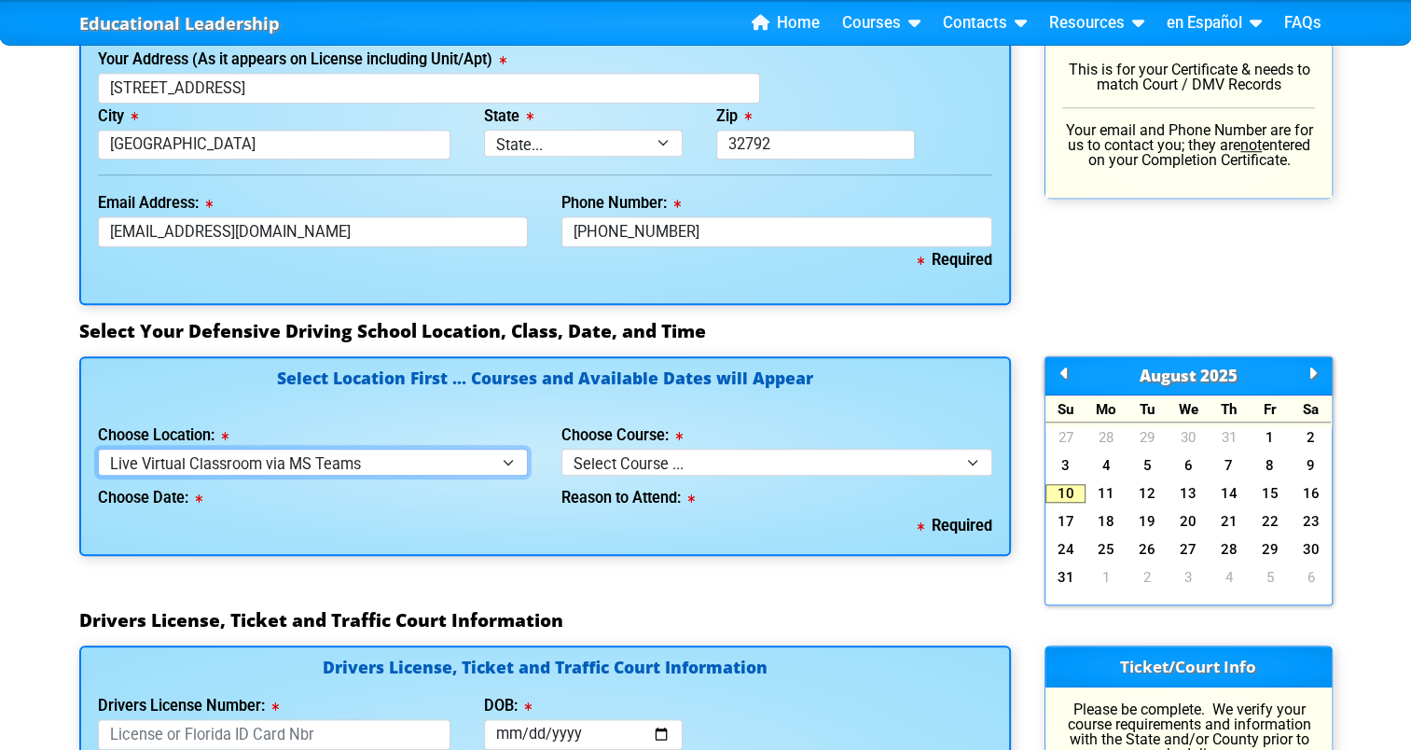
click at [466, 458] on select "Select Location ... Tampa Orlando Kissimmee [GEOGRAPHIC_DATA] - en español [GEO…" at bounding box center [313, 462] width 431 height 27
select select "2"
click at [98, 449] on select "Select Location ... Tampa Orlando Kissimmee [GEOGRAPHIC_DATA] - en español [GEO…" at bounding box center [313, 462] width 431 height 27
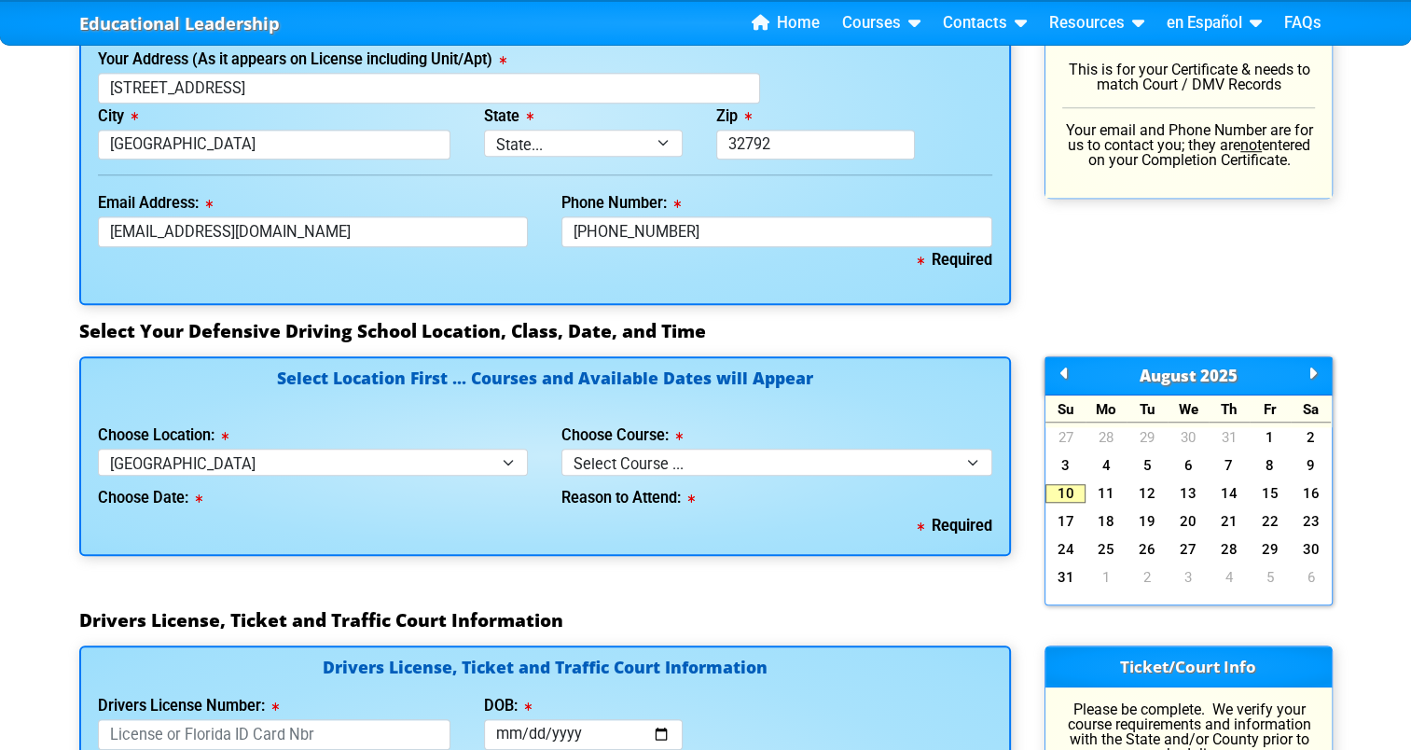
click at [650, 476] on div "Reason to Attend:" at bounding box center [776, 494] width 431 height 37
click at [647, 459] on select "Select Course ... 4 Hour BDI Class (Basic Course & TCAC) 4 Hour Under 25 Class …" at bounding box center [776, 462] width 431 height 27
select select "4"
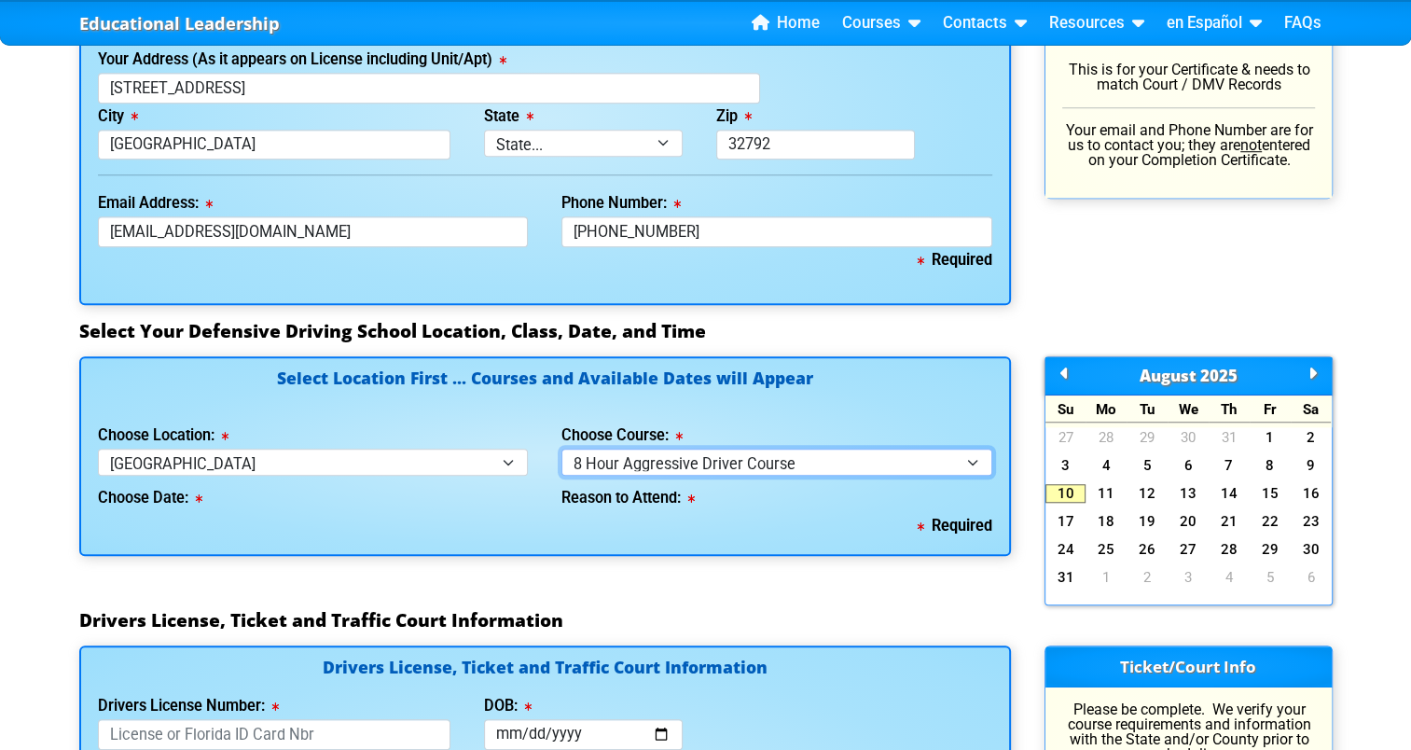
click at [561, 449] on select "Select Course ... 4 Hour BDI Class (Basic Course & TCAC) 4 Hour Under 25 Class …" at bounding box center [776, 462] width 431 height 27
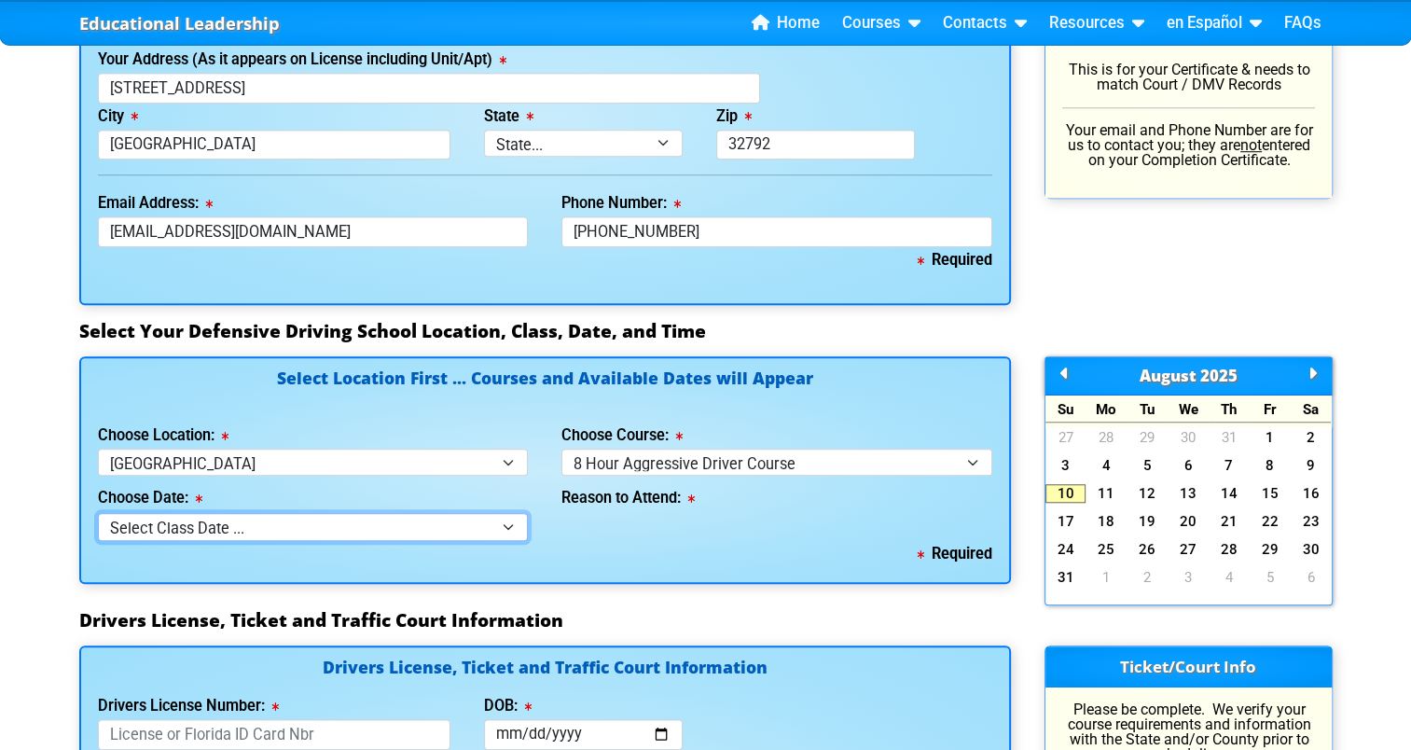
click at [440, 515] on select "Select Class Date ... [DATE] -- (Closed - Class Full) [DATE] -- (Closed - Class…" at bounding box center [313, 526] width 431 height 27
select select "[DATE], 11"
click at [98, 513] on select "Select Class Date ... [DATE] -- (Closed - Class Full) [DATE] -- (Closed - Class…" at bounding box center [313, 526] width 431 height 27
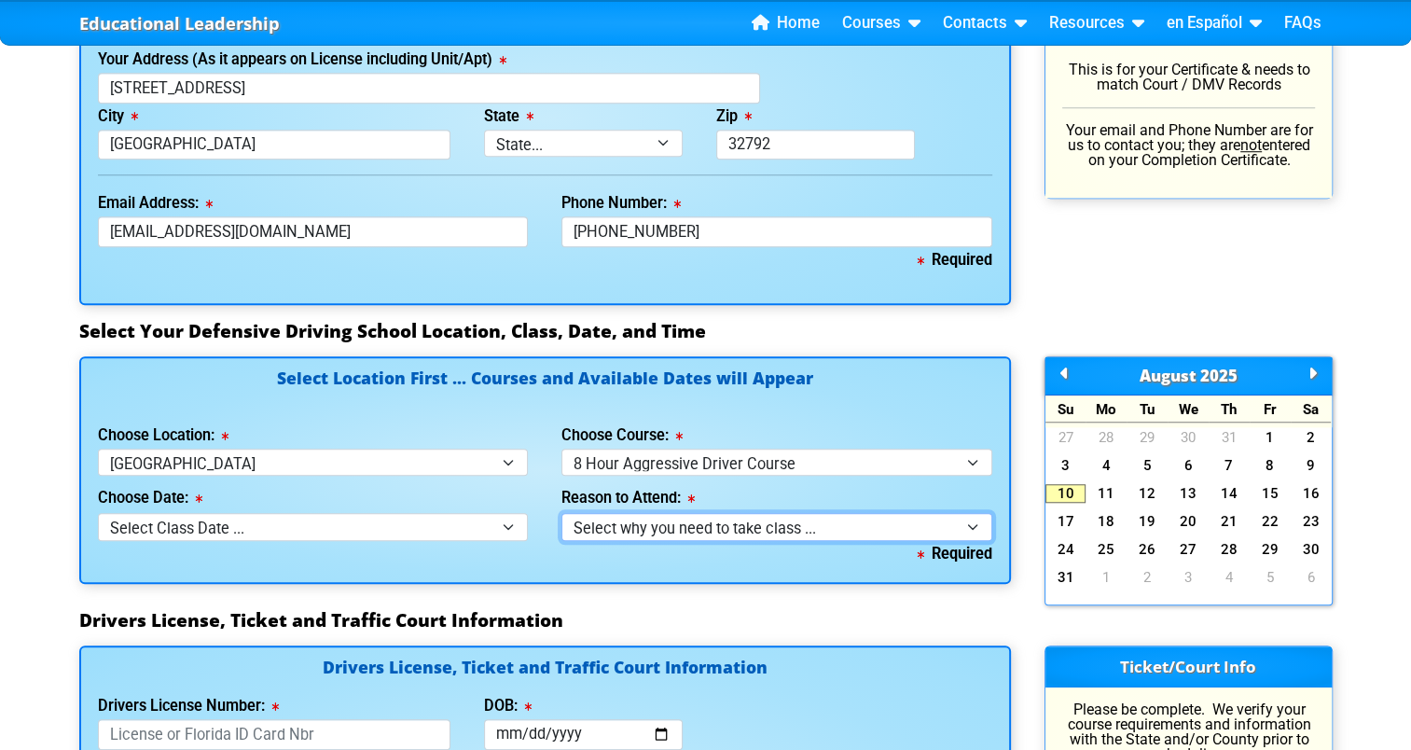
click at [655, 533] on select "Select why you need to take class ... Court Order - 8 Hour Aggressive Driver Co…" at bounding box center [776, 526] width 431 height 27
select select "8 Hour Aggressive Driver - Court Ordered"
click at [561, 513] on select "Select why you need to take class ... Court Order - 8 Hour Aggressive Driver Co…" at bounding box center [776, 526] width 431 height 27
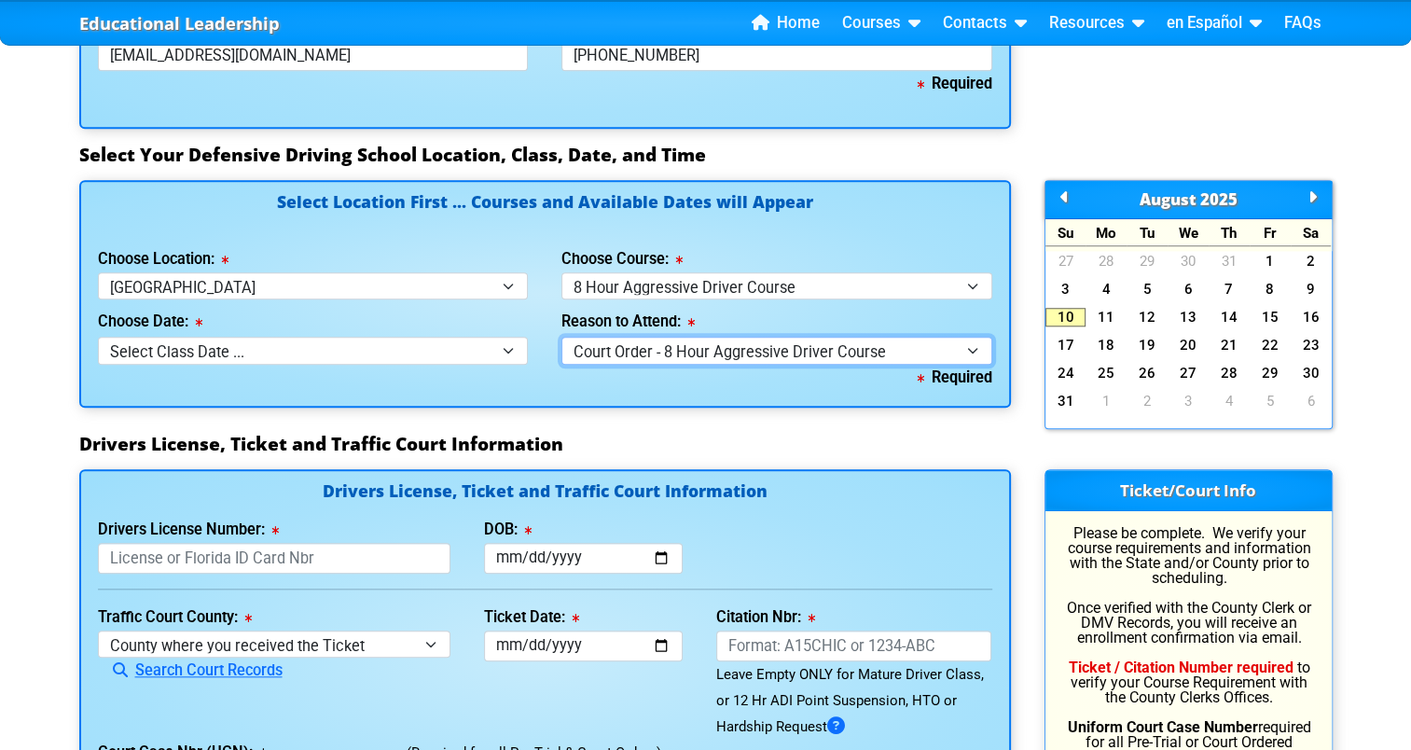
scroll to position [1658, 0]
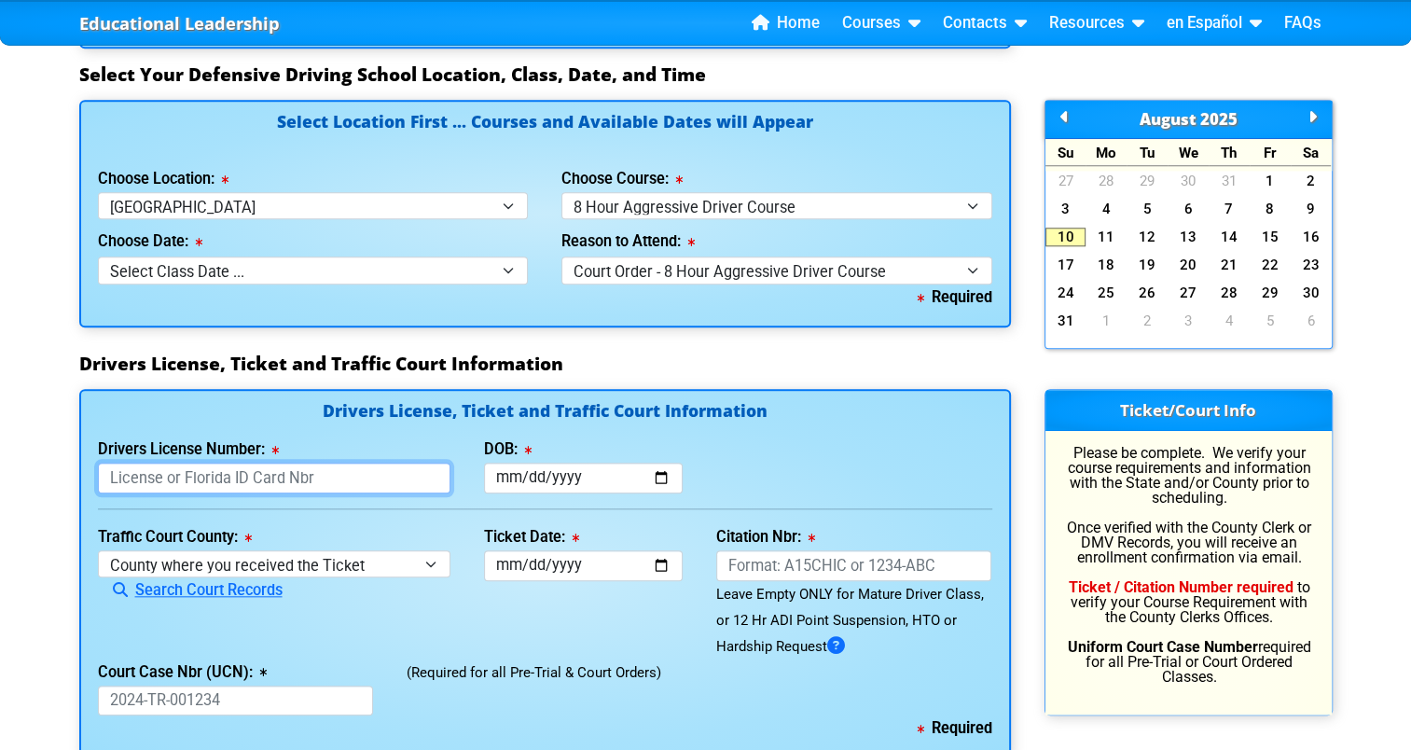
click at [366, 478] on input "Drivers License Number:" at bounding box center [274, 478] width 353 height 31
type input "F426000017140"
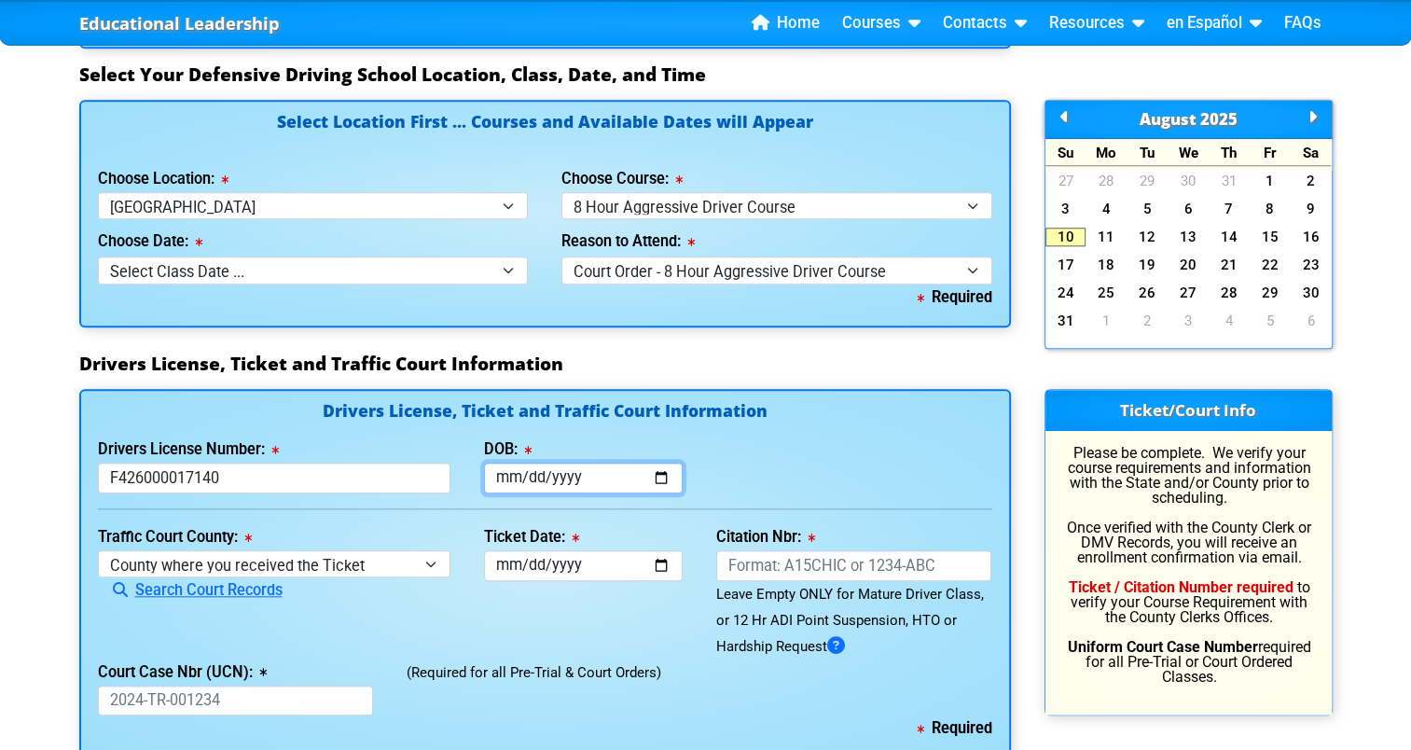
click at [579, 484] on input "DOB:" at bounding box center [583, 478] width 199 height 31
click at [593, 480] on input "DOB:" at bounding box center [583, 478] width 199 height 31
click at [574, 478] on input "DOB:" at bounding box center [583, 478] width 199 height 31
click at [661, 479] on input "DOB:" at bounding box center [583, 478] width 199 height 31
click at [568, 480] on input "DOB:" at bounding box center [583, 478] width 199 height 31
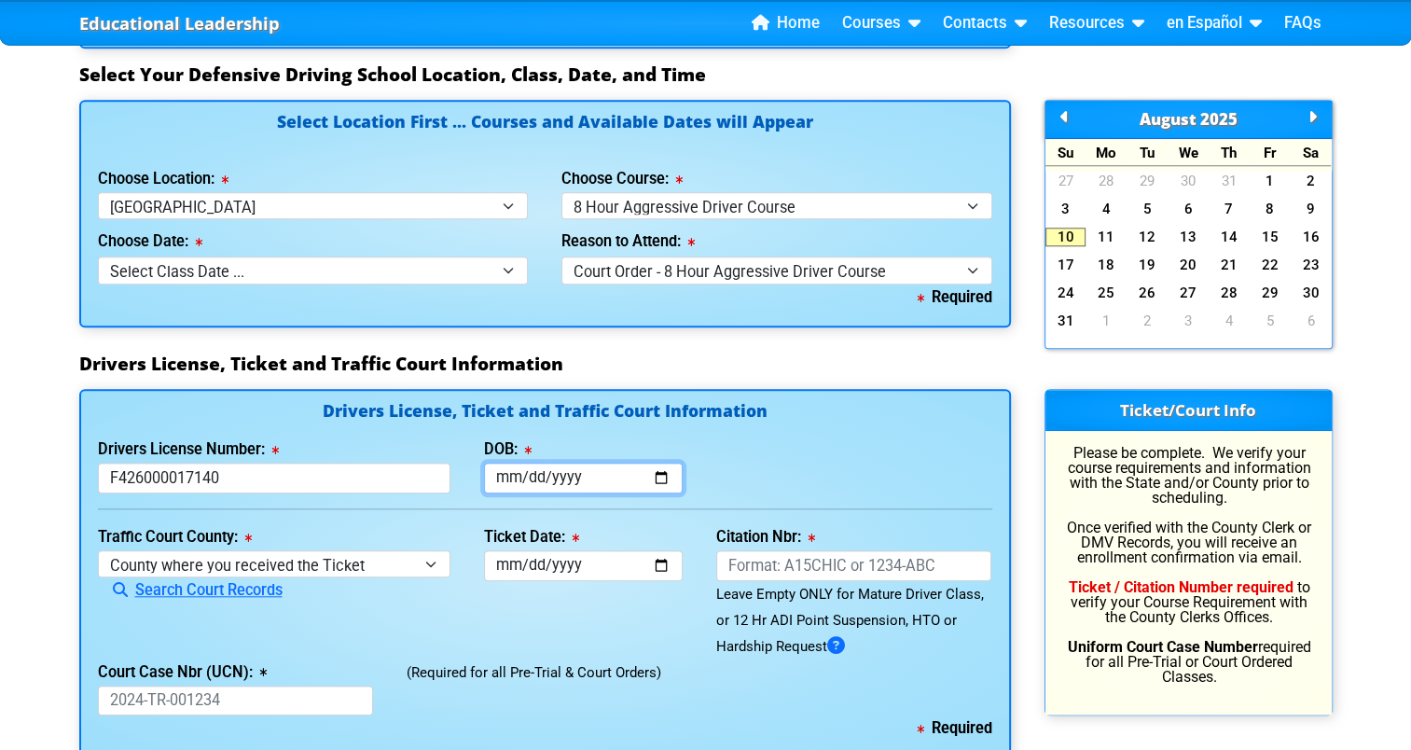
click at [511, 477] on input "DOB:" at bounding box center [583, 478] width 199 height 31
type input "[DATE]"
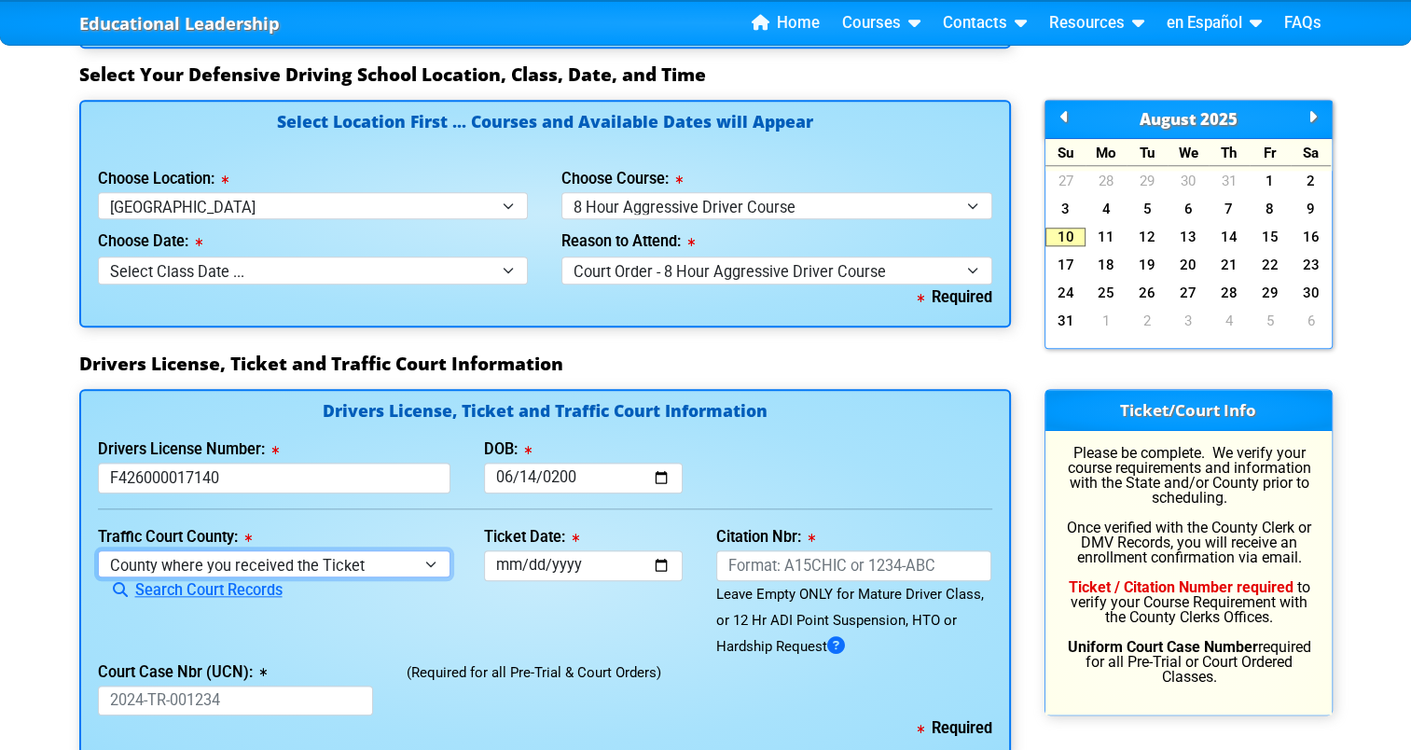
click at [373, 570] on select "County where you received the Ticket Out of State Out of State - [US_STATE] Out…" at bounding box center [274, 563] width 353 height 27
select select "{"countyName":"Brevard","state":"[US_STATE]","uniqueId":"0bcd7ea2-2a4c-4709-b9b…"
click at [98, 550] on select "County where you received the Ticket Out of State Out of State - [US_STATE] Out…" at bounding box center [274, 563] width 353 height 27
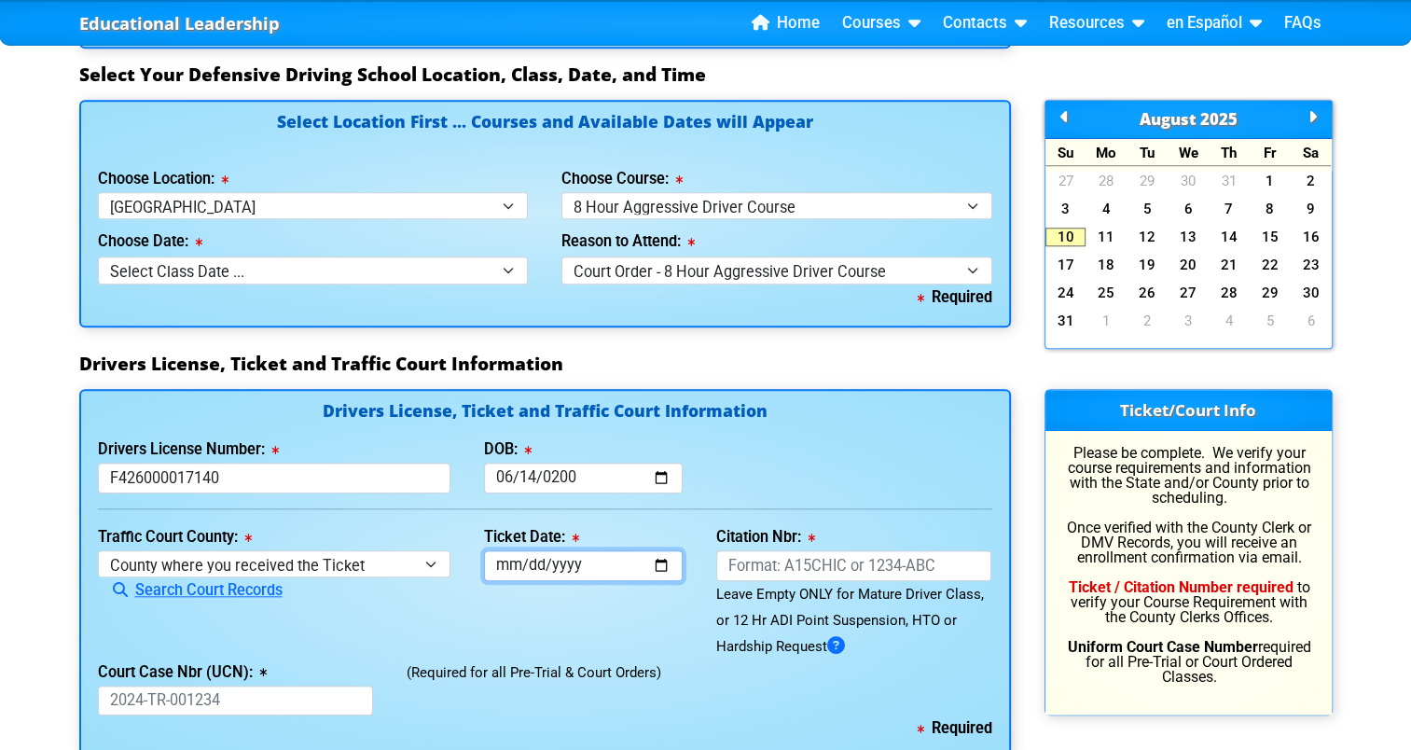
click at [515, 563] on input "Ticket Date:" at bounding box center [583, 565] width 199 height 31
type input "[DATE]"
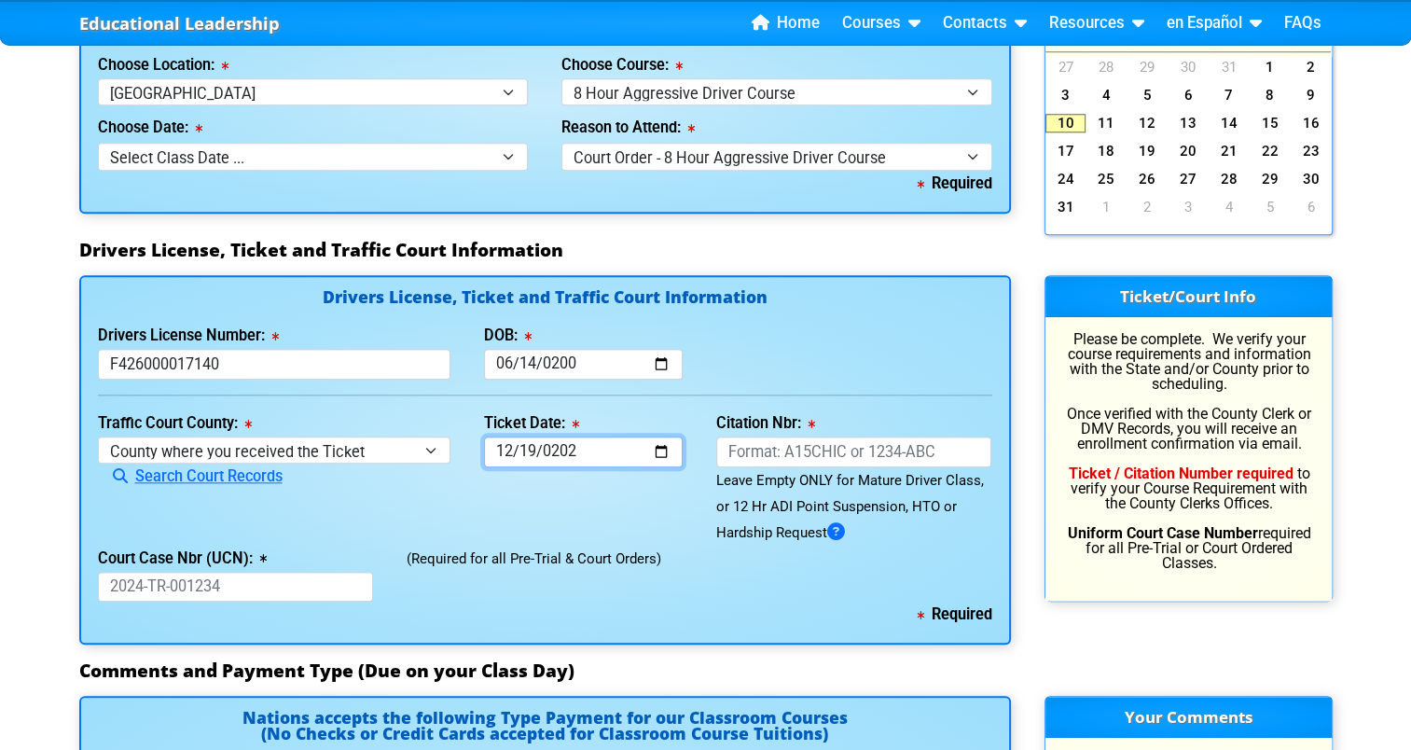
scroll to position [1772, 0]
click at [757, 455] on input "Citation Nbr:" at bounding box center [854, 451] width 276 height 31
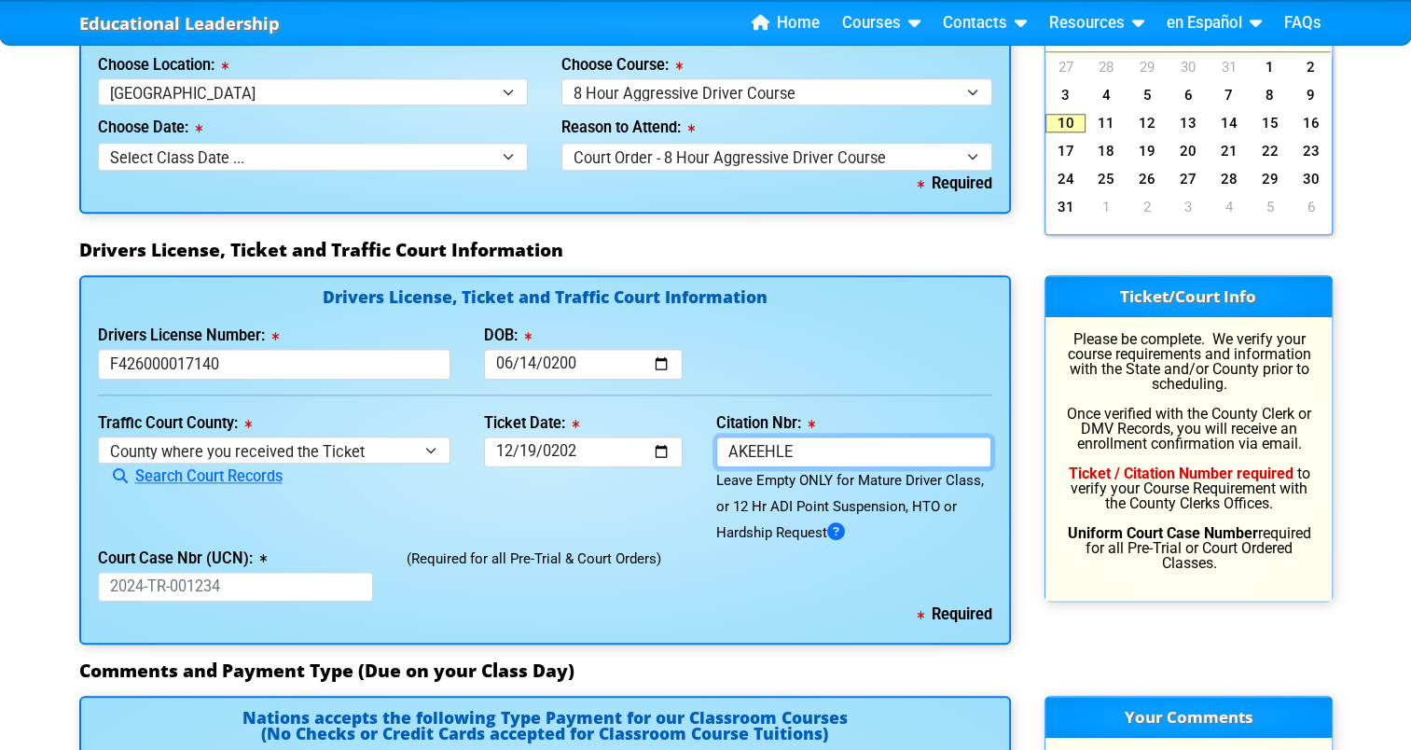
type input "AKEEHLE"
click at [464, 513] on div "Traffic Court County: [GEOGRAPHIC_DATA] where you received the Ticket Out of St…" at bounding box center [274, 477] width 387 height 135
click at [306, 592] on input "Court Case Nbr (UCN):" at bounding box center [236, 587] width 276 height 31
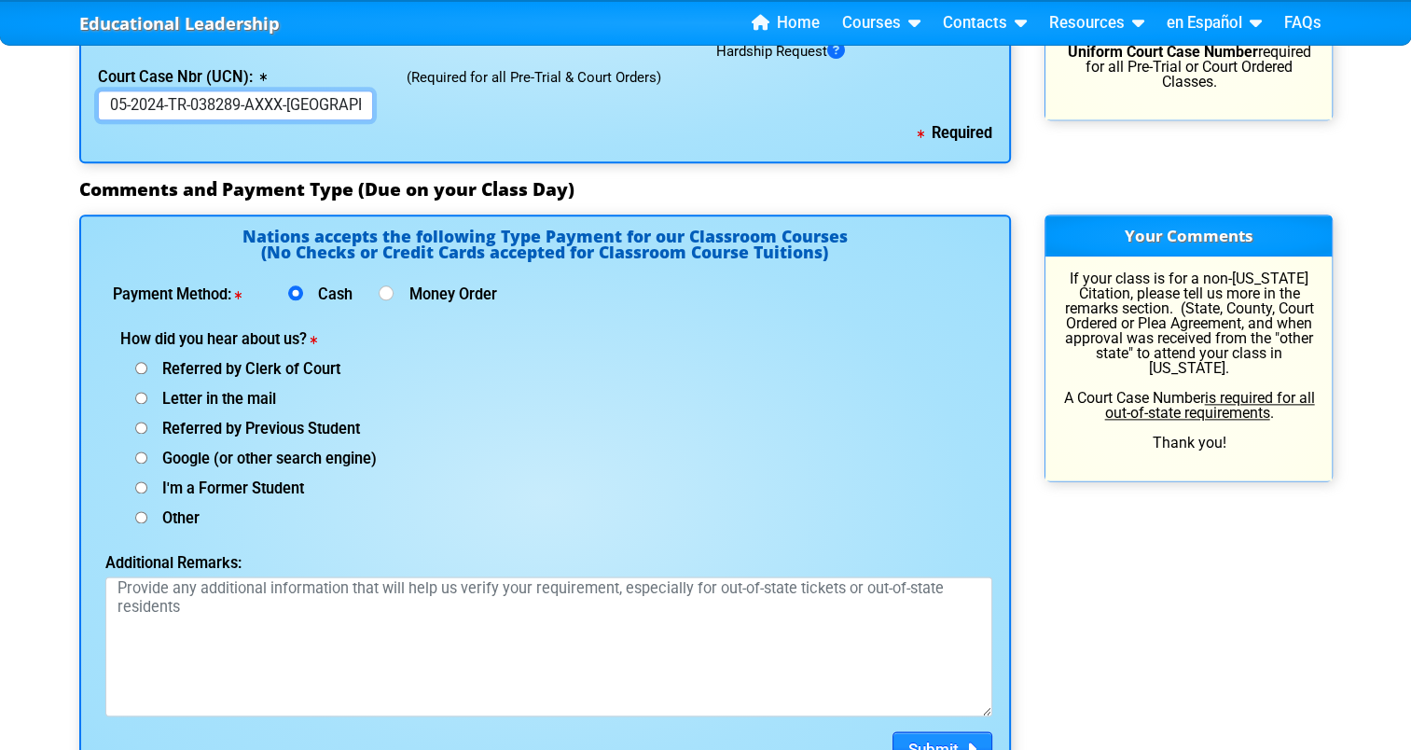
scroll to position [2259, 0]
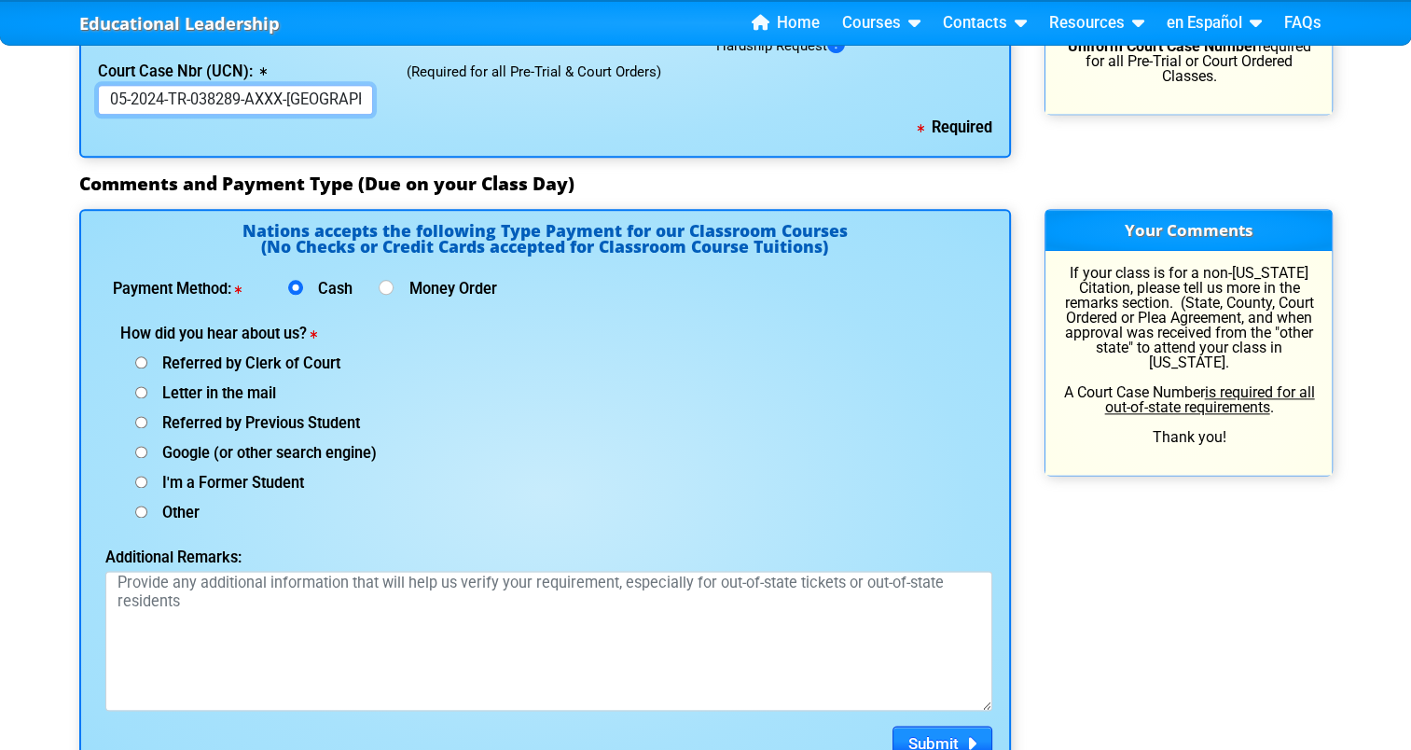
type input "05-2024-TR-038289-AXXX-[GEOGRAPHIC_DATA]"
click at [293, 394] on div "Letter in the mail" at bounding box center [338, 392] width 436 height 30
click at [141, 359] on input "Referred by Clerk of Court" at bounding box center [141, 362] width 12 height 12
radio input "true"
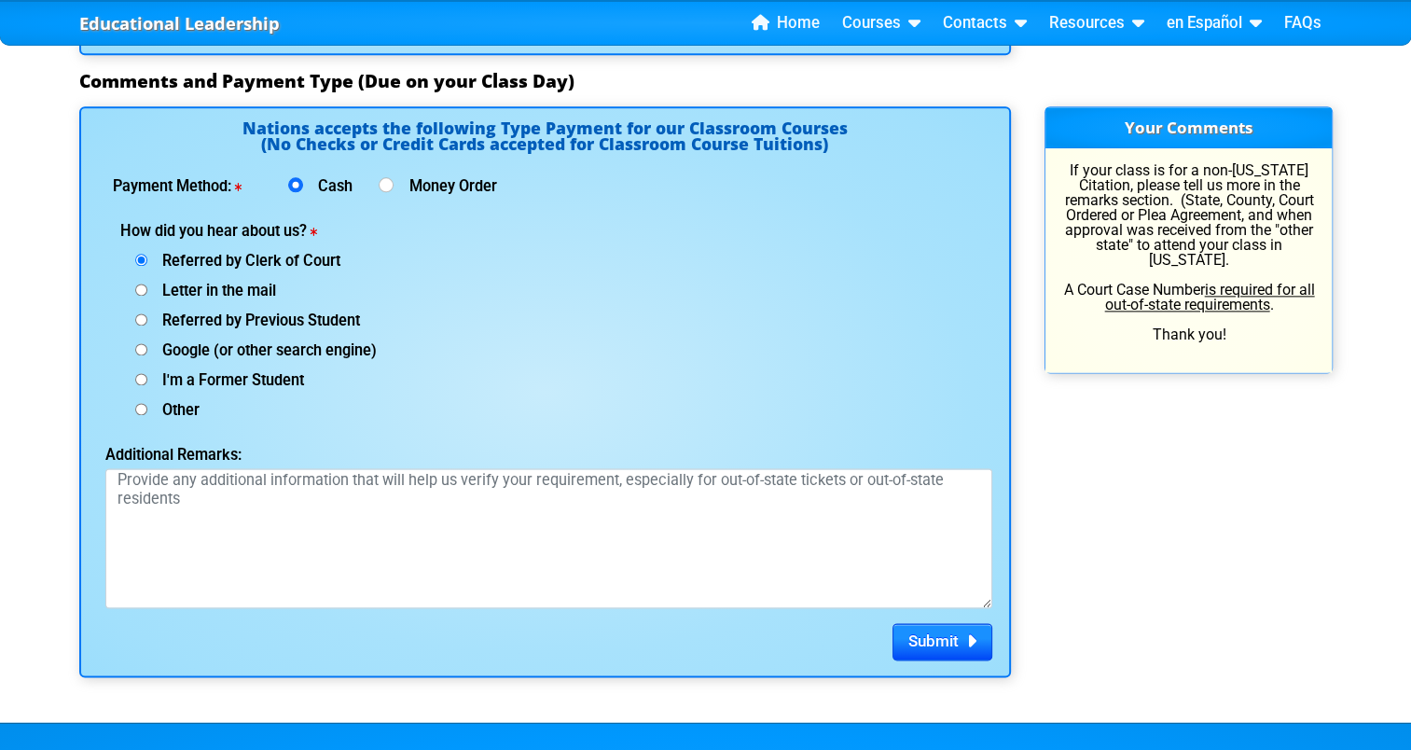
scroll to position [2373, 0]
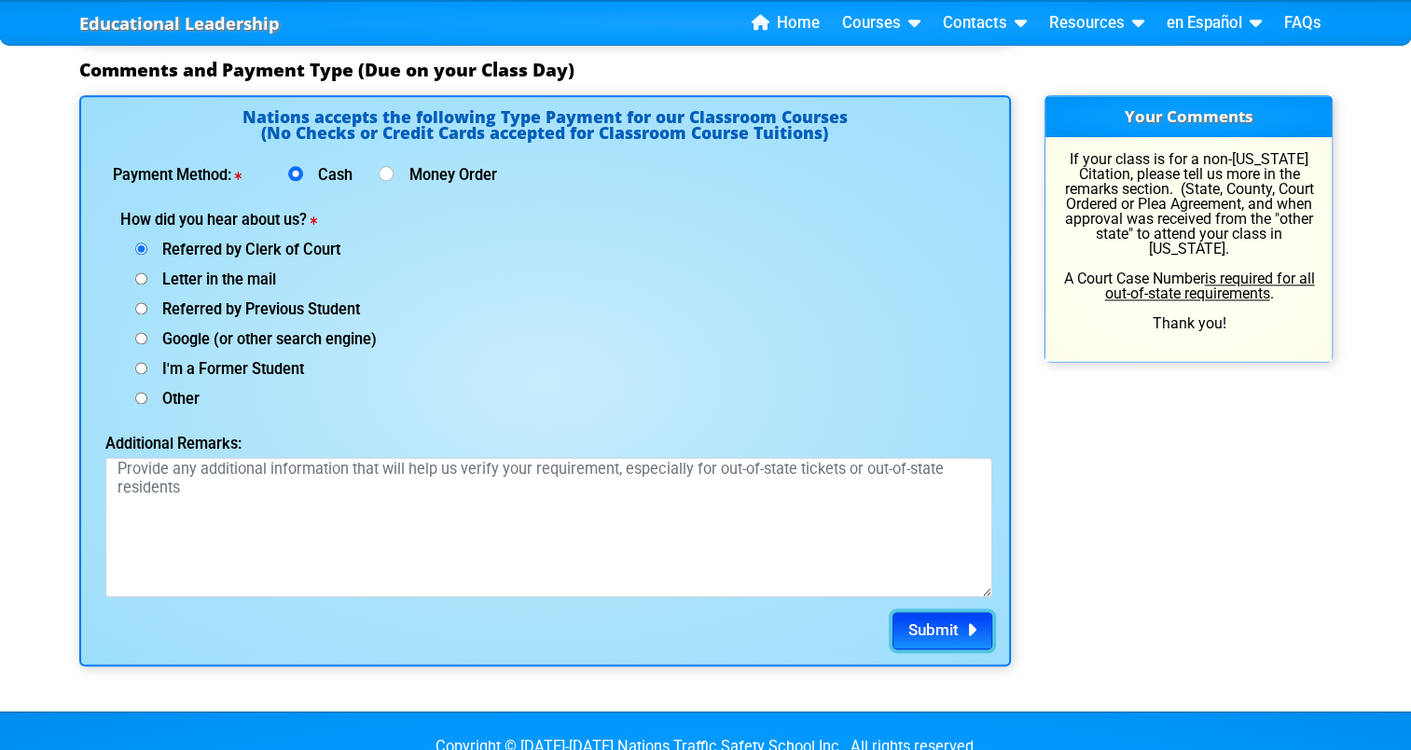
click at [918, 637] on span "Submit" at bounding box center [933, 629] width 50 height 19
